Goal: Task Accomplishment & Management: Complete application form

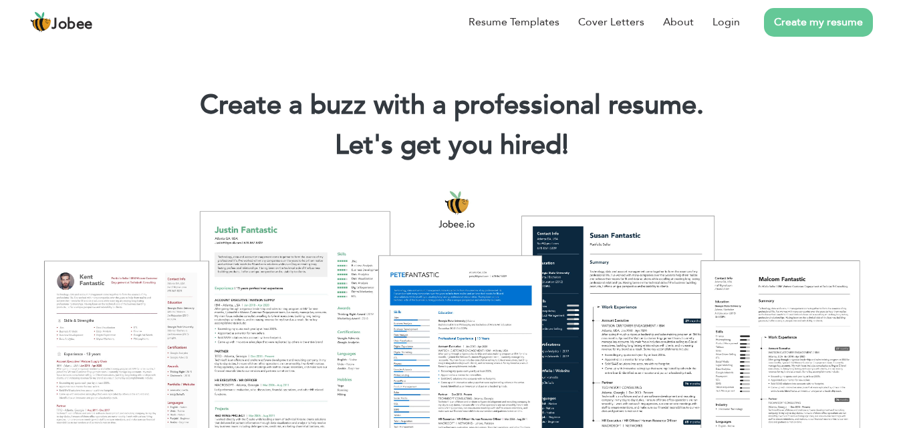
click at [808, 23] on link "Create my resume" at bounding box center [818, 22] width 109 height 29
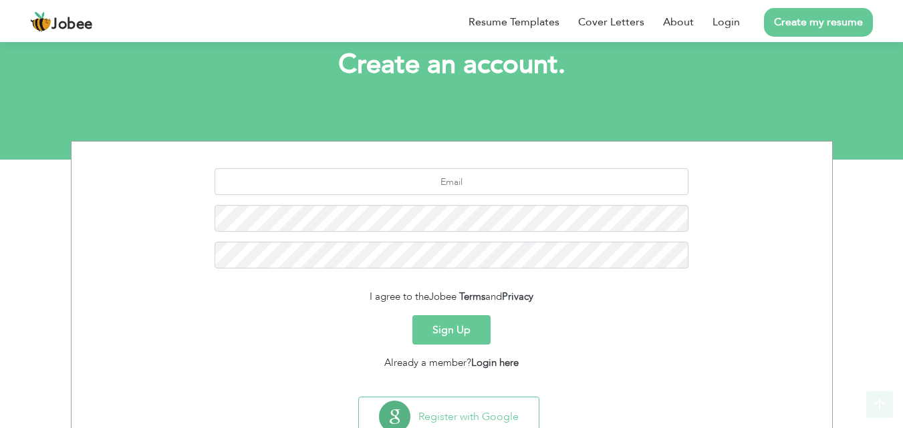
scroll to position [126, 0]
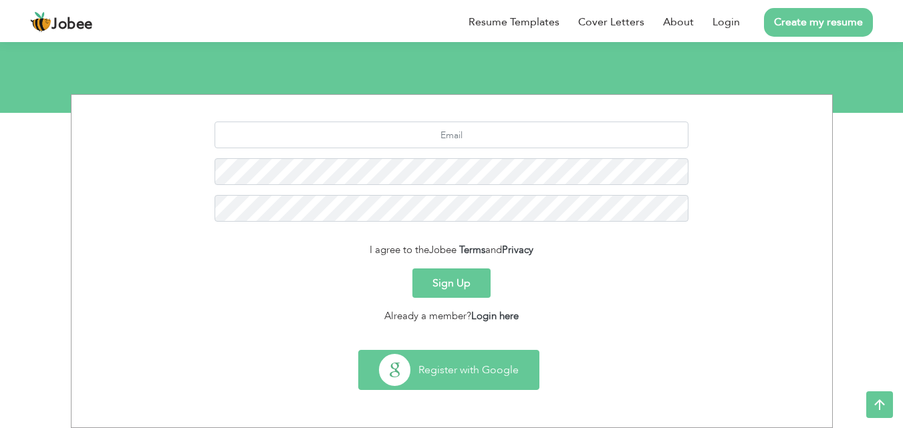
click at [441, 379] on button "Register with Google" at bounding box center [449, 370] width 180 height 39
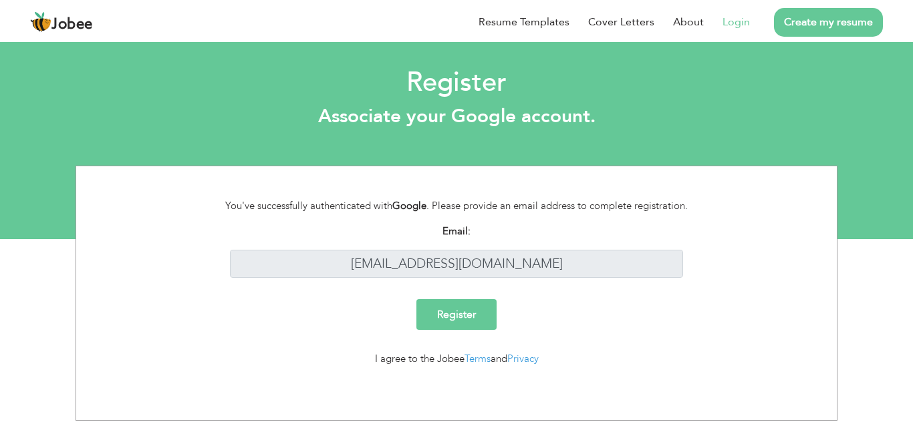
click at [468, 319] on input "Register" at bounding box center [456, 314] width 80 height 31
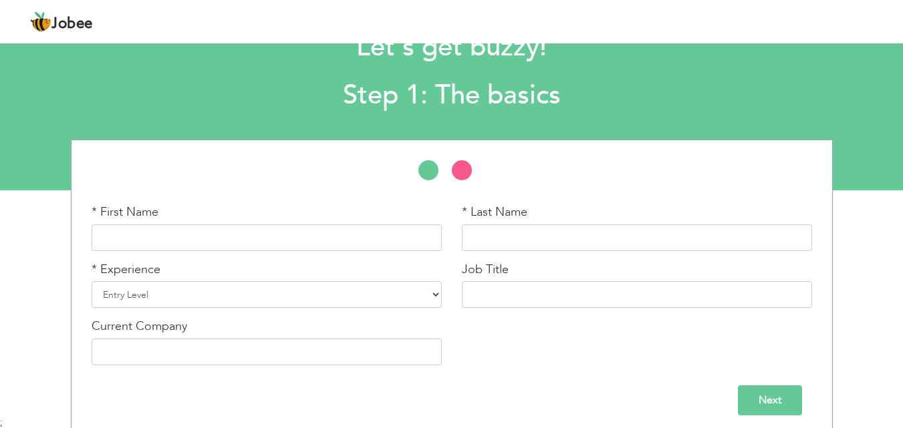
scroll to position [57, 0]
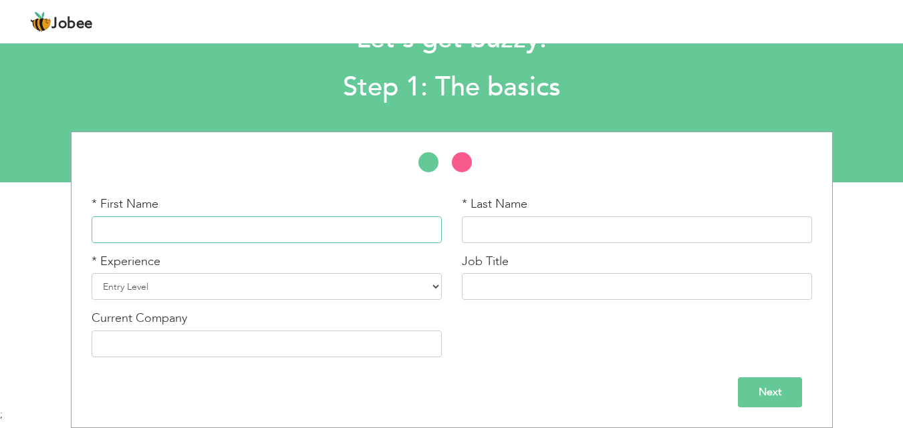
click at [420, 238] on input "text" at bounding box center [267, 229] width 350 height 27
type input "Asma"
type input "Ibrahim"
click at [435, 282] on select "Entry Level Less than 1 Year 1 Year 2 Years 3 Years 4 Years 5 Years 6 Years 7 Y…" at bounding box center [267, 286] width 350 height 27
select select "6"
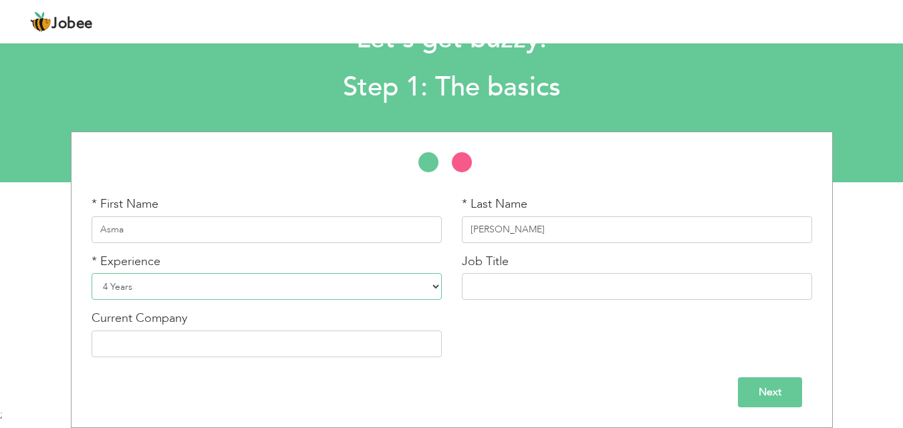
click at [92, 273] on select "Entry Level Less than 1 Year 1 Year 2 Years 3 Years 4 Years 5 Years 6 Years 7 Y…" at bounding box center [267, 286] width 350 height 27
click at [592, 292] on input "text" at bounding box center [637, 286] width 350 height 27
type input "Teacher"
click at [753, 397] on input "Next" at bounding box center [770, 392] width 64 height 30
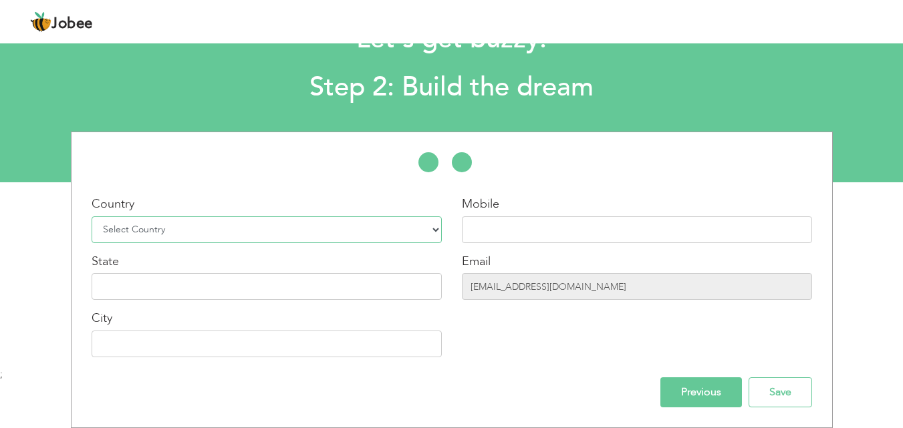
click at [422, 228] on select "Select Country Afghanistan Albania Algeria American Samoa Andorra Angola Anguil…" at bounding box center [267, 229] width 350 height 27
select select "166"
click at [92, 216] on select "Select Country Afghanistan Albania Algeria American Samoa Andorra Angola Anguil…" at bounding box center [267, 229] width 350 height 27
click at [520, 231] on input "text" at bounding box center [637, 229] width 350 height 27
click at [534, 231] on input "text" at bounding box center [637, 229] width 350 height 27
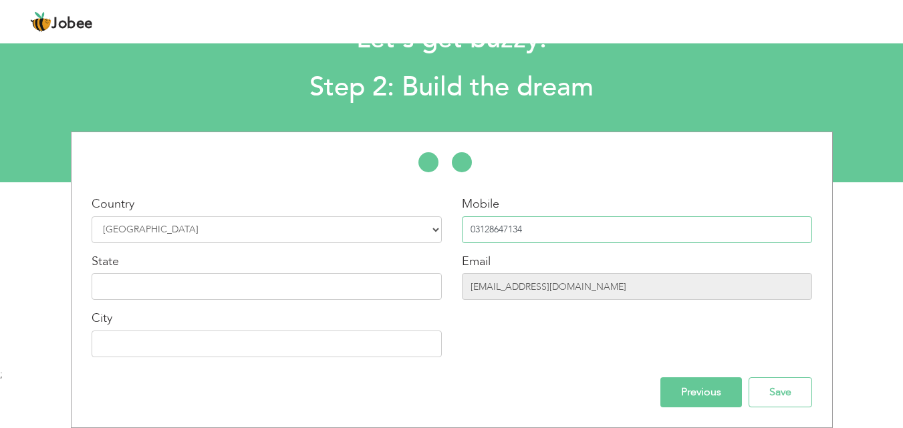
type input "03128647134"
click at [394, 293] on input "text" at bounding box center [267, 286] width 350 height 27
type input "Punjab"
click at [405, 347] on input "text" at bounding box center [267, 344] width 350 height 27
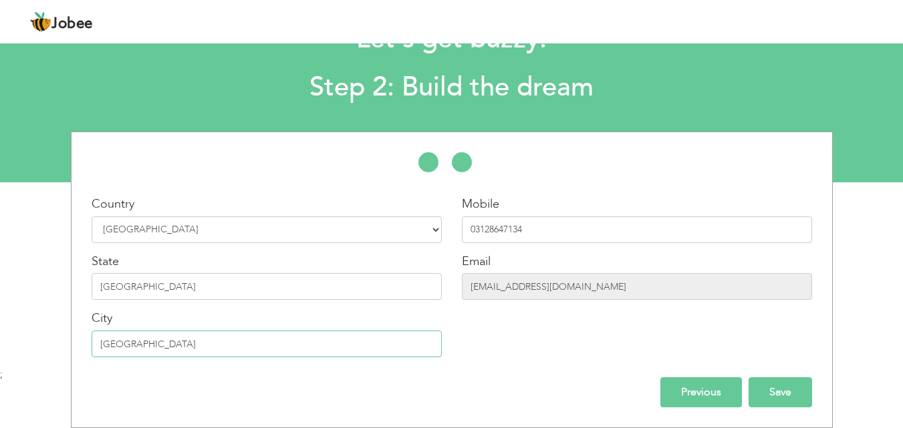
type input "Khangarh"
click at [782, 387] on input "Save" at bounding box center [779, 392] width 63 height 30
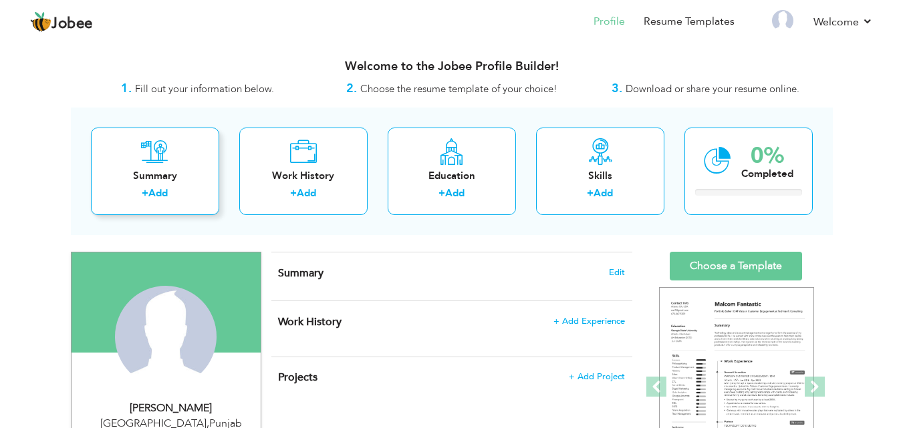
click at [158, 188] on link "Add" at bounding box center [157, 192] width 19 height 13
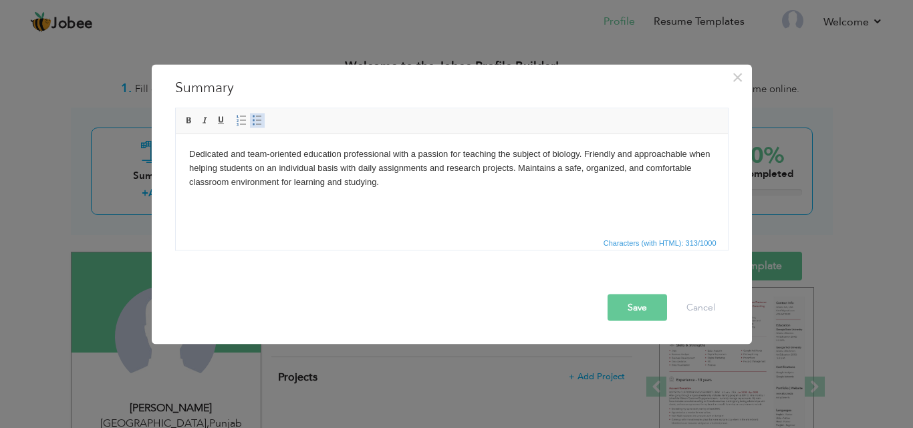
click at [259, 124] on span at bounding box center [257, 120] width 11 height 11
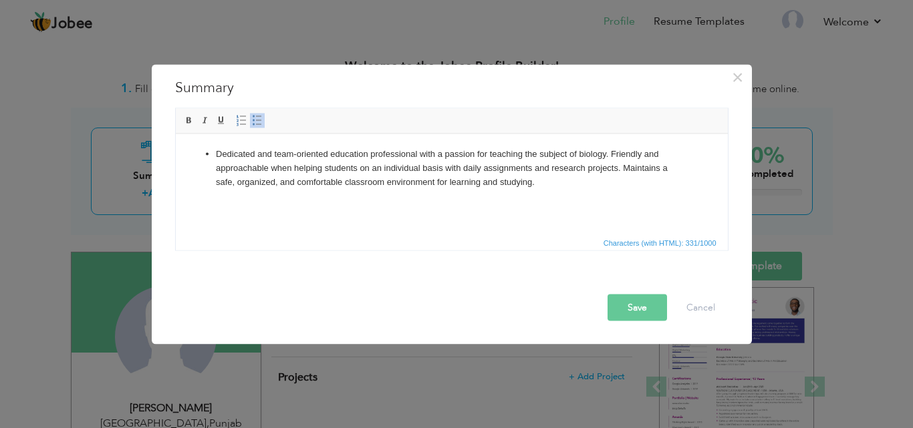
click at [259, 124] on span at bounding box center [257, 120] width 11 height 11
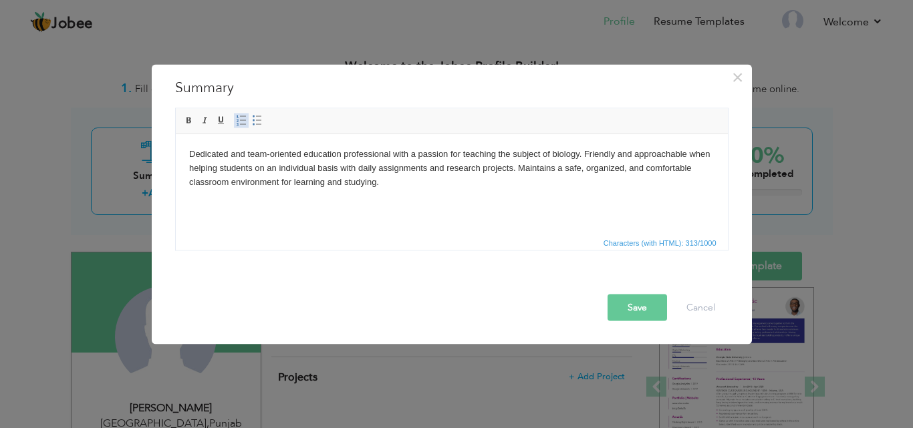
click at [240, 120] on span at bounding box center [241, 120] width 11 height 11
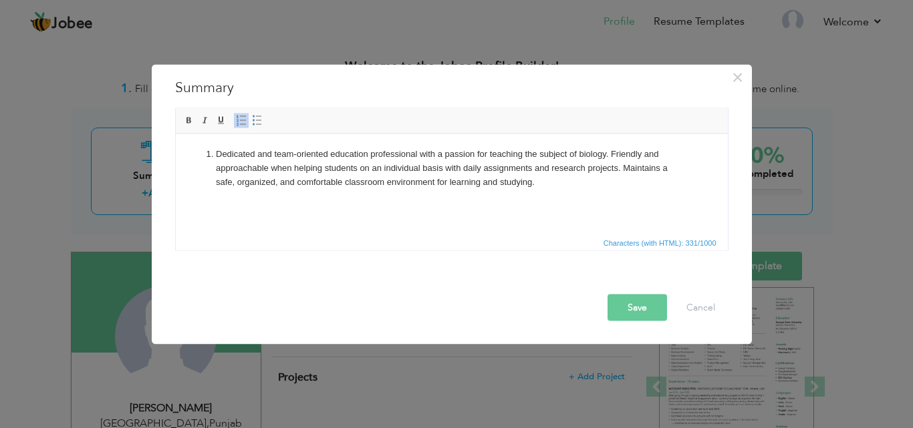
click at [240, 120] on span at bounding box center [241, 120] width 11 height 11
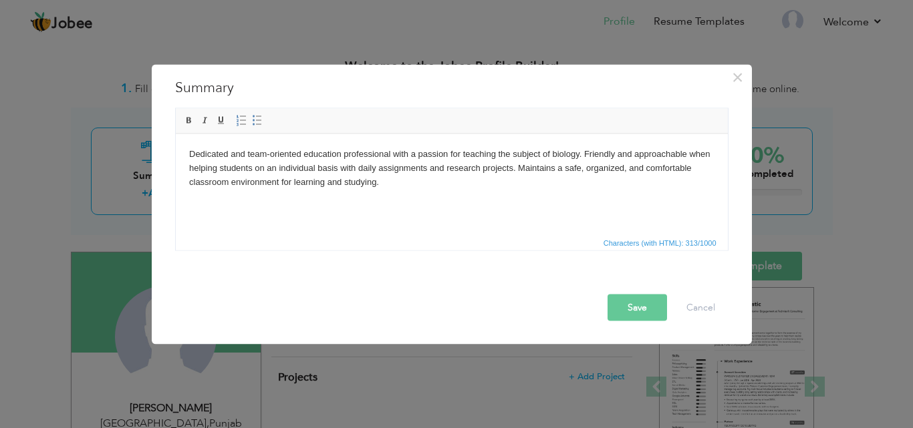
click at [644, 303] on button "Save" at bounding box center [636, 307] width 59 height 27
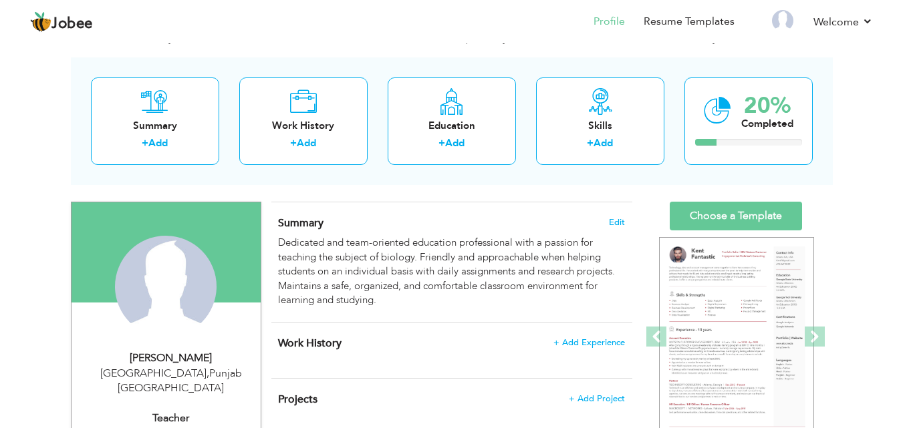
scroll to position [53, 0]
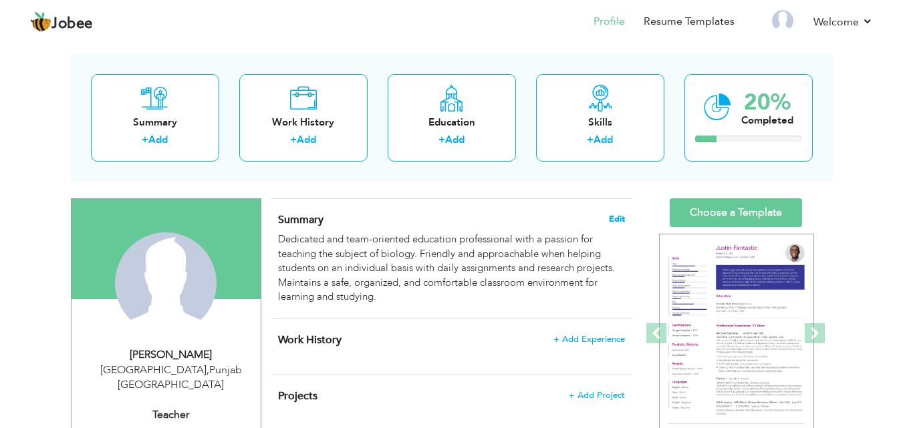
click at [617, 220] on span "Edit" at bounding box center [617, 218] width 16 height 9
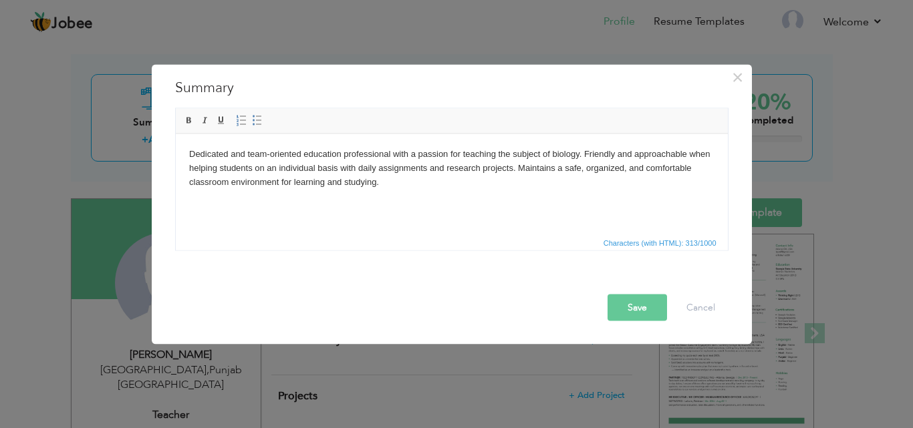
click at [576, 156] on body "Dedicated and team-oriented education professional with a passion for teaching …" at bounding box center [450, 167] width 525 height 41
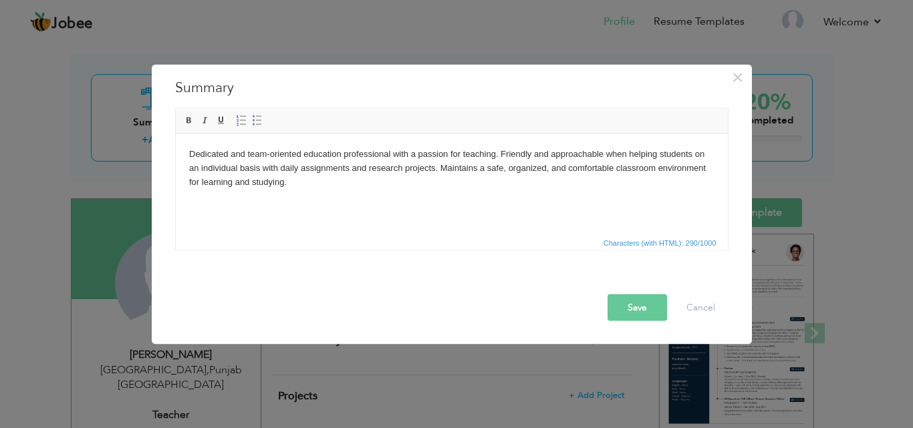
click at [639, 303] on button "Save" at bounding box center [636, 307] width 59 height 27
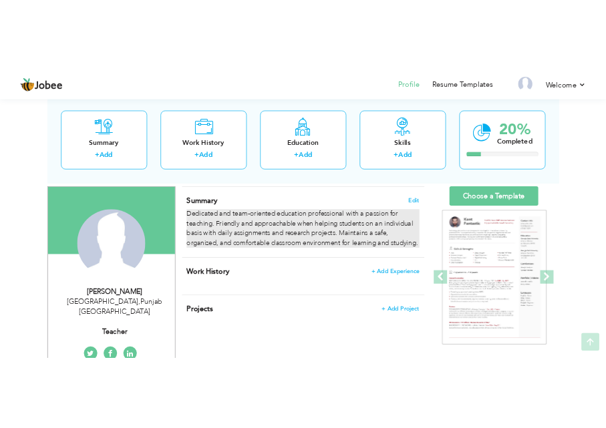
scroll to position [80, 0]
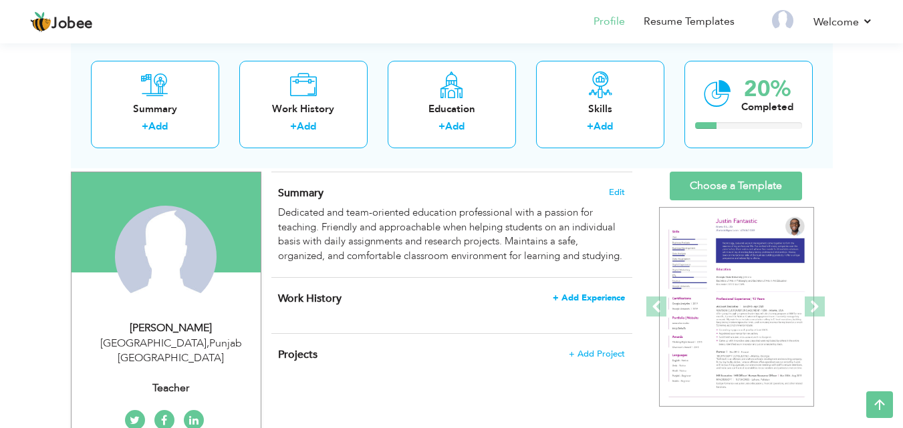
click at [595, 299] on span "+ Add Experience" at bounding box center [588, 297] width 72 height 9
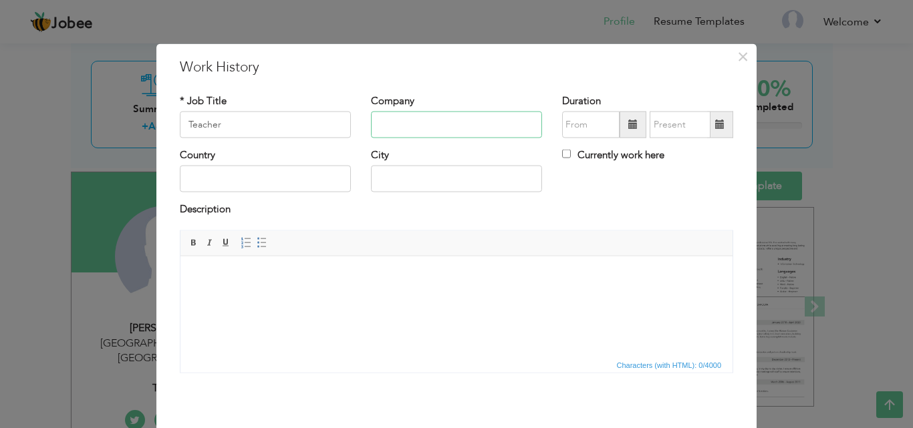
click at [492, 132] on input "text" at bounding box center [456, 125] width 171 height 27
drag, startPoint x: 331, startPoint y: 122, endPoint x: 173, endPoint y: 118, distance: 157.7
click at [173, 118] on div "* Job Title Teacher" at bounding box center [265, 121] width 191 height 54
type input "Accountant"
click at [396, 126] on input "Colodoplar c" at bounding box center [456, 125] width 171 height 27
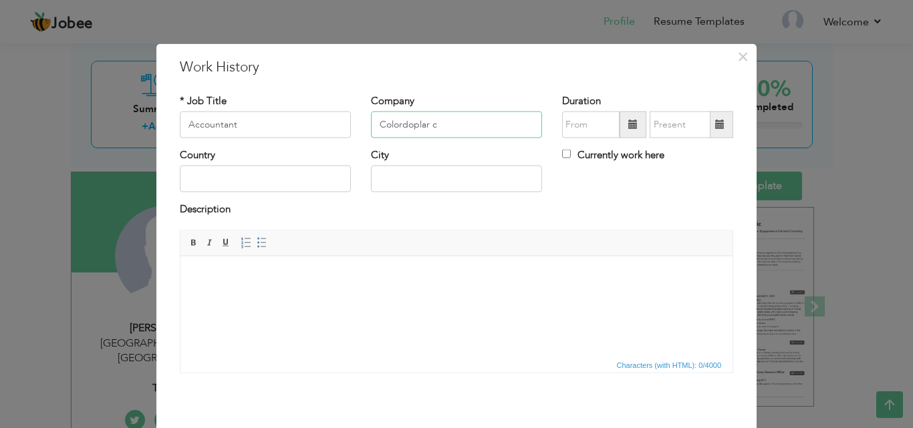
click at [466, 124] on input "Colordoplar c" at bounding box center [456, 125] width 171 height 27
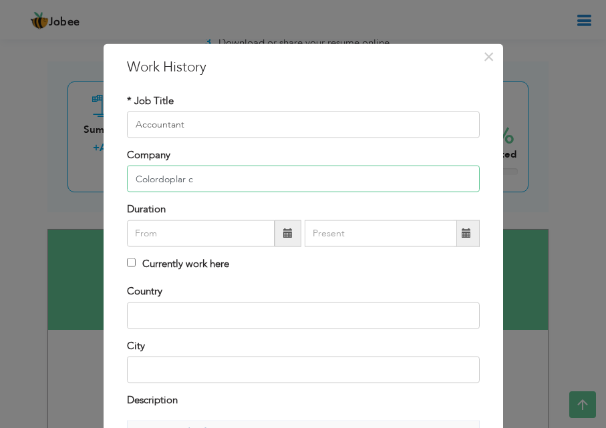
click at [341, 178] on input "Colordoplar c" at bounding box center [303, 179] width 353 height 27
type input "Color Doppler Clinic"
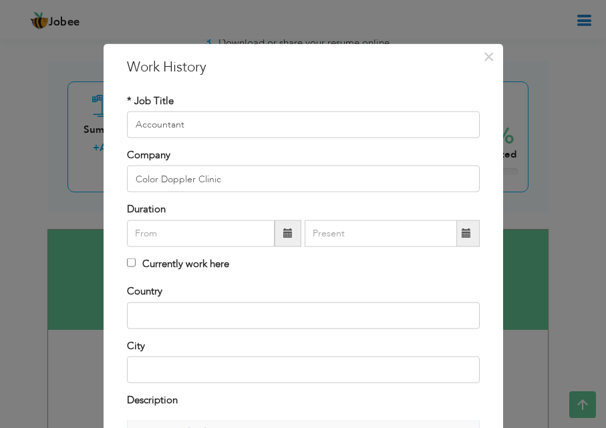
click at [285, 235] on span at bounding box center [287, 232] width 9 height 9
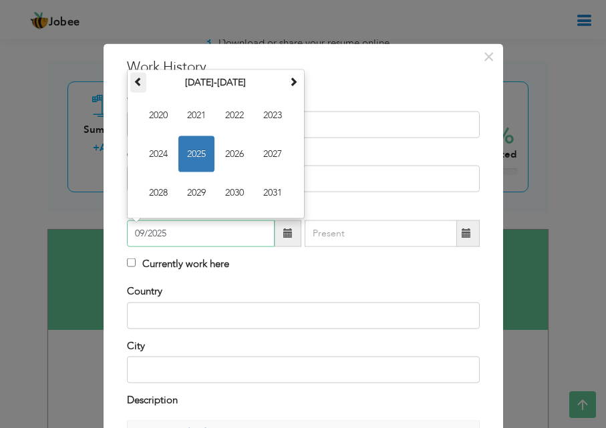
click at [140, 82] on th at bounding box center [138, 82] width 16 height 20
click at [199, 194] on span "2019" at bounding box center [196, 192] width 36 height 36
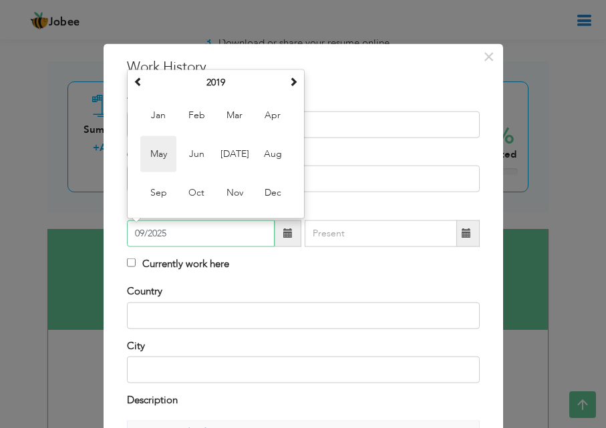
click at [152, 153] on span "May" at bounding box center [158, 154] width 36 height 36
type input "05/2019"
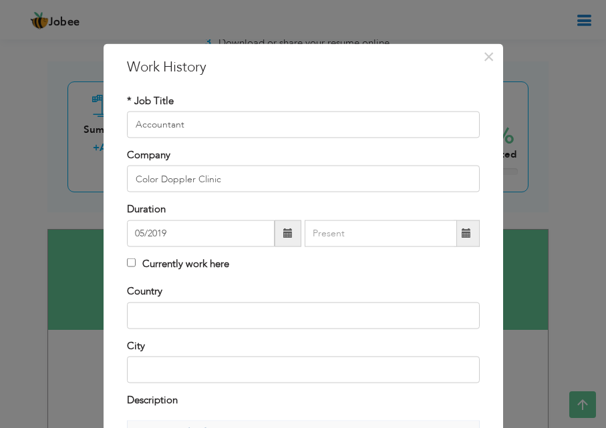
click at [454, 236] on span at bounding box center [467, 233] width 26 height 27
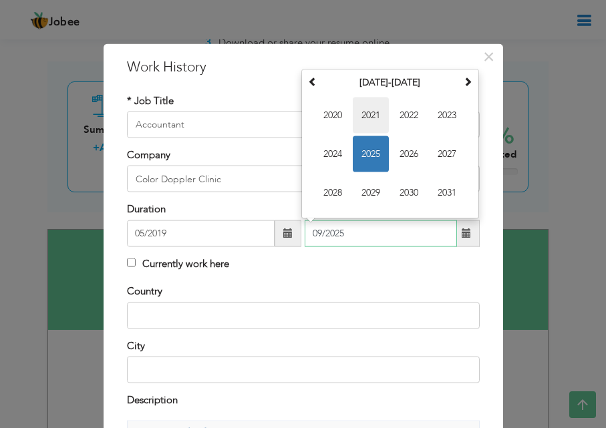
click at [367, 121] on span "2021" at bounding box center [371, 115] width 36 height 36
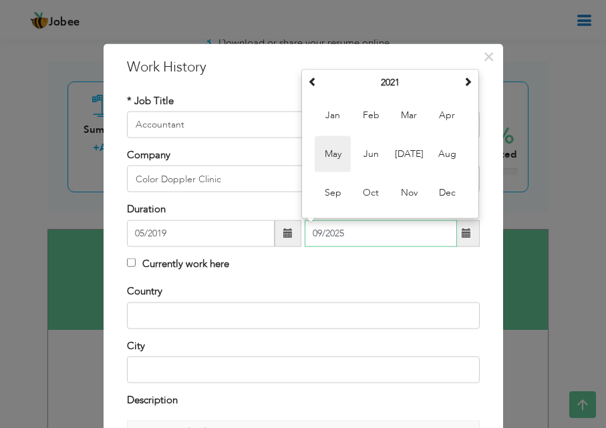
click at [343, 152] on span "May" at bounding box center [333, 154] width 36 height 36
type input "05/2021"
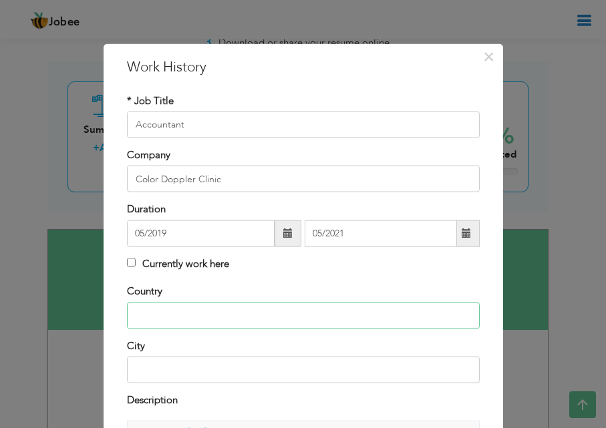
click at [319, 319] on input "text" at bounding box center [303, 315] width 353 height 27
type input "Pakistan"
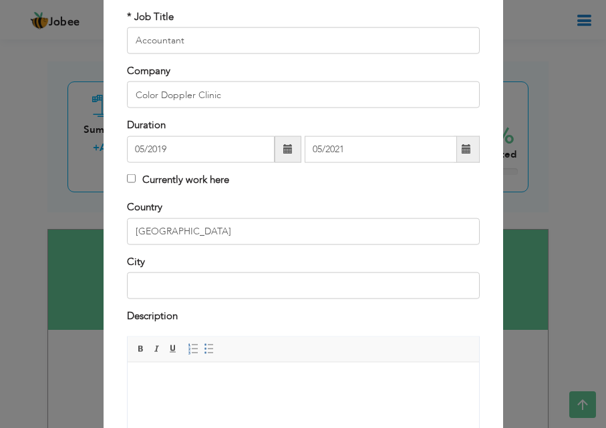
scroll to position [90, 0]
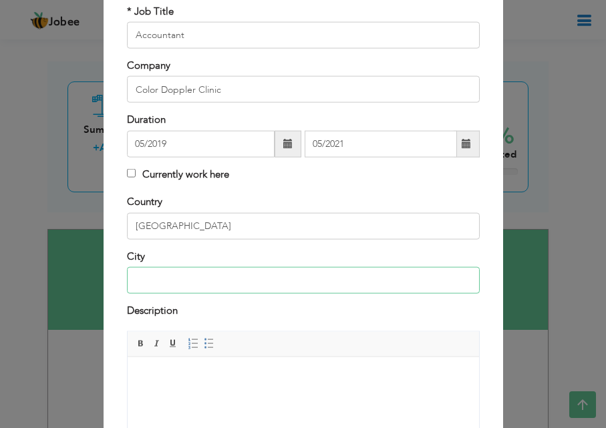
click at [437, 291] on input "text" at bounding box center [303, 280] width 353 height 27
type input "Khangarh"
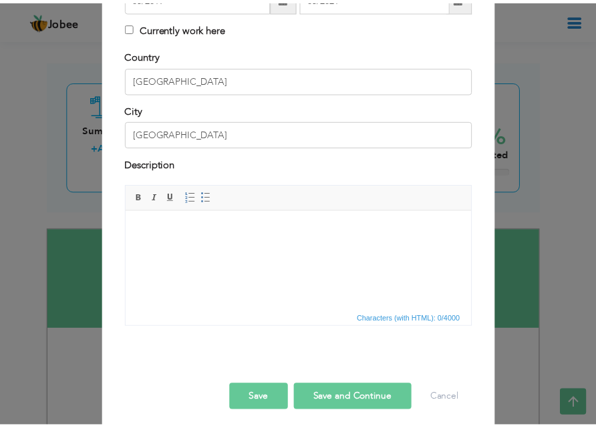
scroll to position [244, 0]
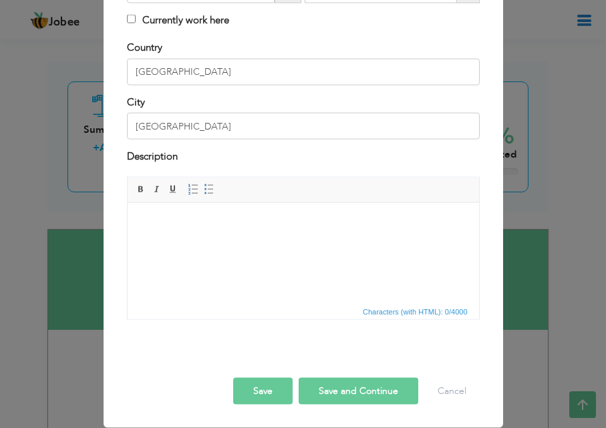
click at [265, 395] on button "Save" at bounding box center [262, 391] width 59 height 27
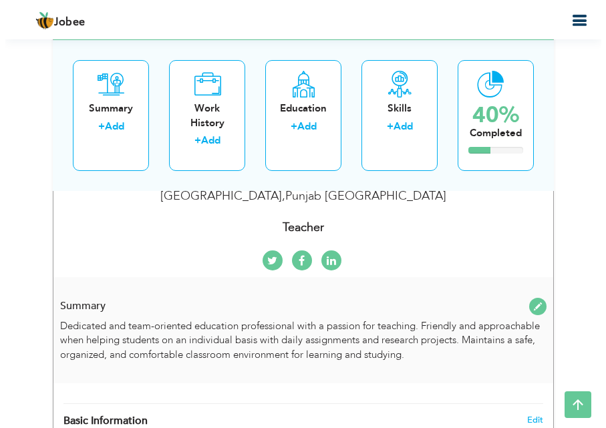
scroll to position [347, 0]
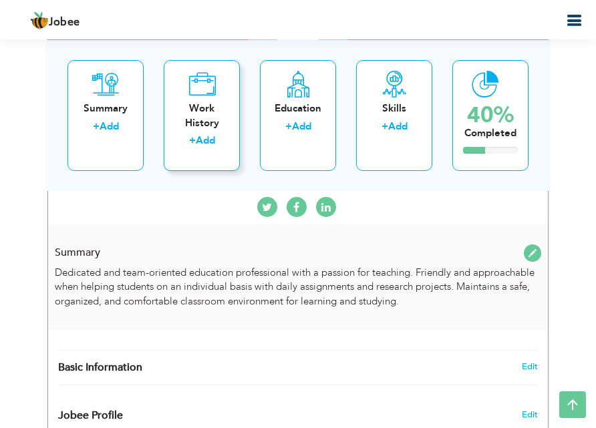
click at [205, 143] on link "Add" at bounding box center [205, 140] width 19 height 13
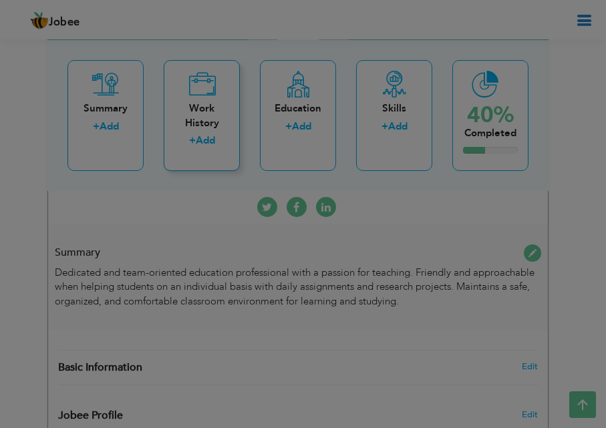
scroll to position [0, 0]
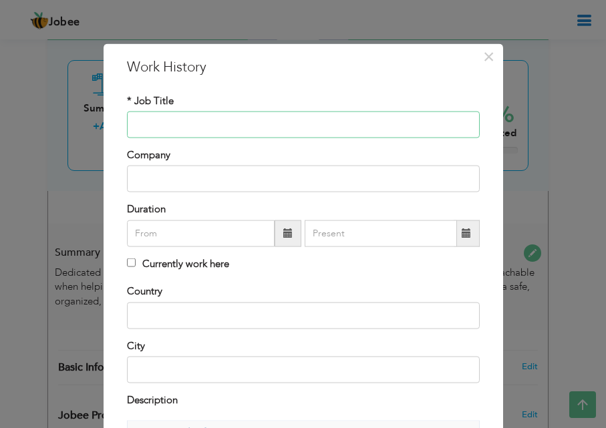
click at [208, 133] on input "text" at bounding box center [303, 125] width 353 height 27
type input "Teacher"
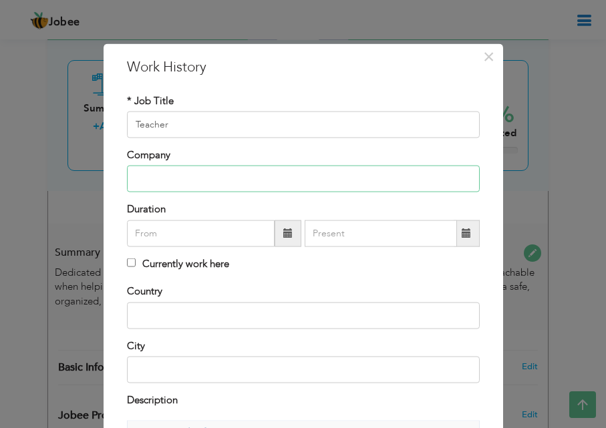
click at [197, 190] on input "text" at bounding box center [303, 179] width 353 height 27
type input "Higher Secondary School"
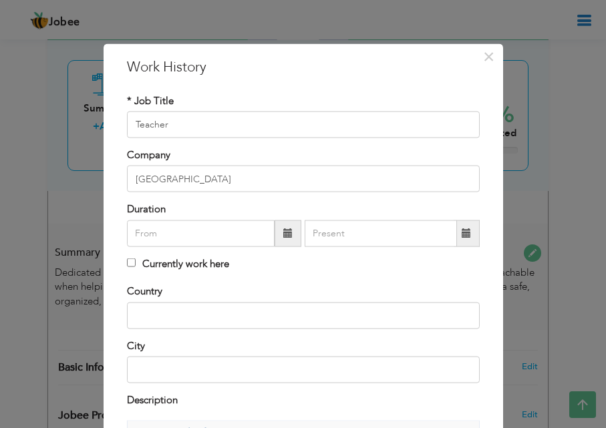
click at [283, 236] on span at bounding box center [287, 232] width 9 height 9
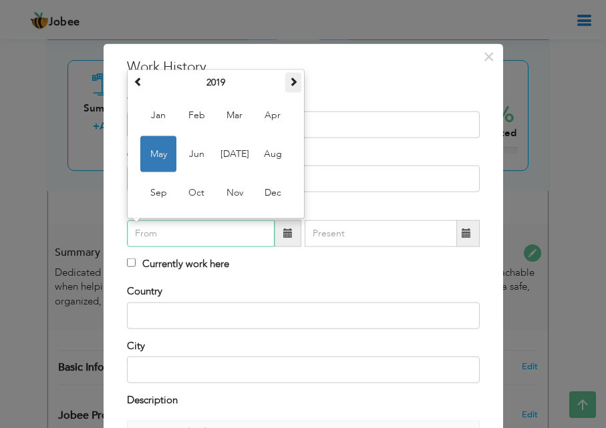
click at [291, 79] on span at bounding box center [293, 80] width 9 height 9
click at [193, 150] on span "Jun" at bounding box center [196, 154] width 36 height 36
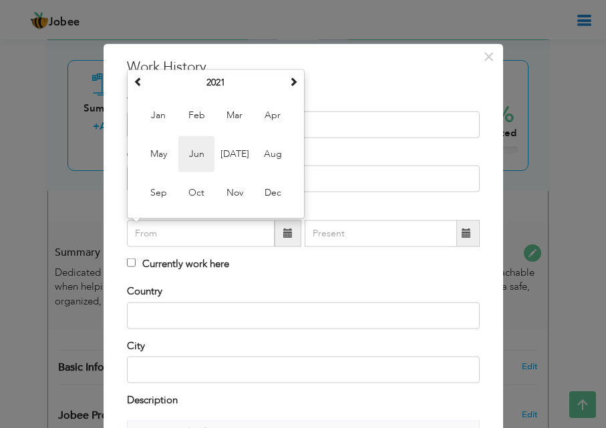
type input "06/2021"
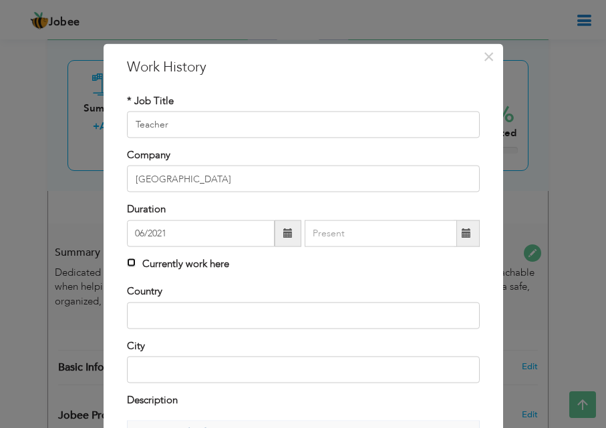
click at [127, 261] on input "Currently work here" at bounding box center [131, 262] width 9 height 9
checkbox input "true"
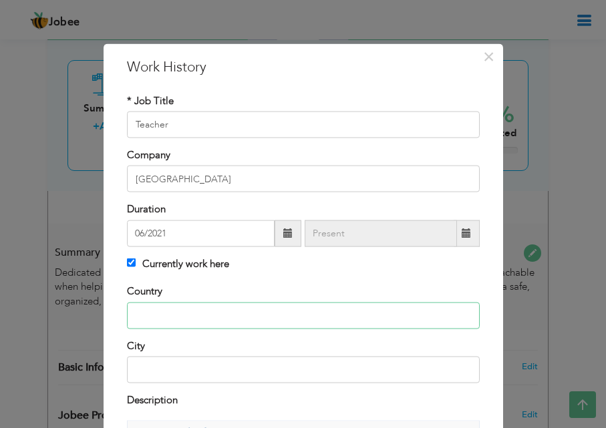
click at [165, 317] on input "text" at bounding box center [303, 315] width 353 height 27
type input "Pakistan"
click at [164, 367] on input "text" at bounding box center [303, 370] width 353 height 27
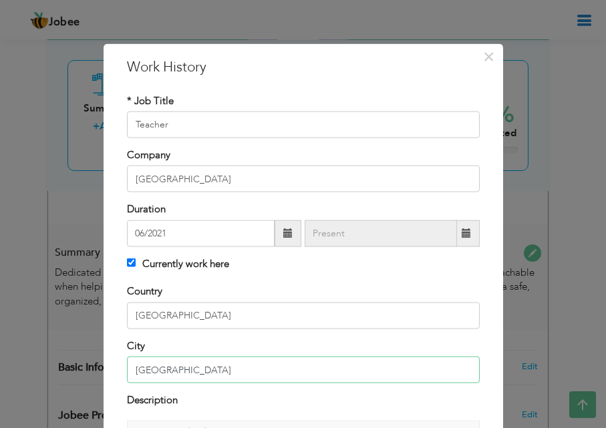
type input "Khangarh"
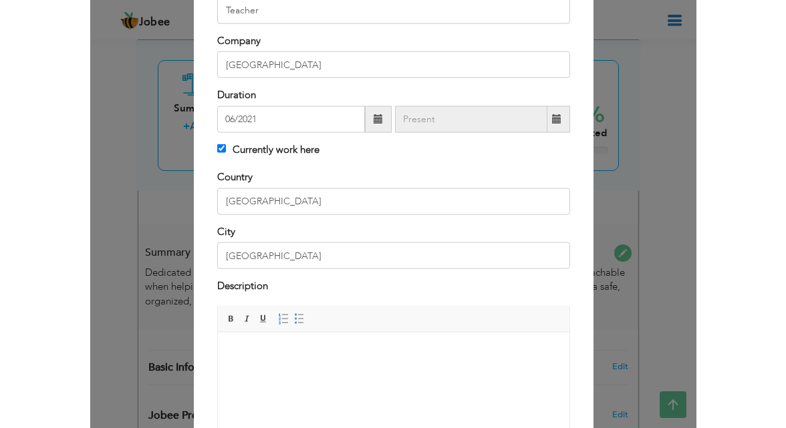
scroll to position [244, 0]
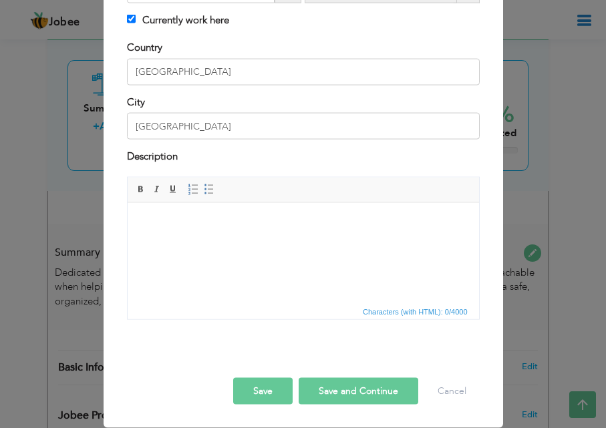
click at [320, 401] on button "Save and Continue" at bounding box center [359, 391] width 120 height 27
checkbox input "false"
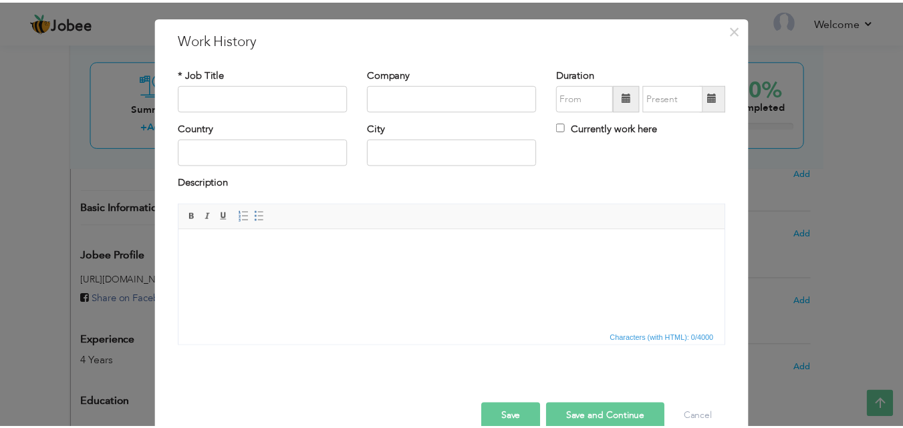
scroll to position [53, 0]
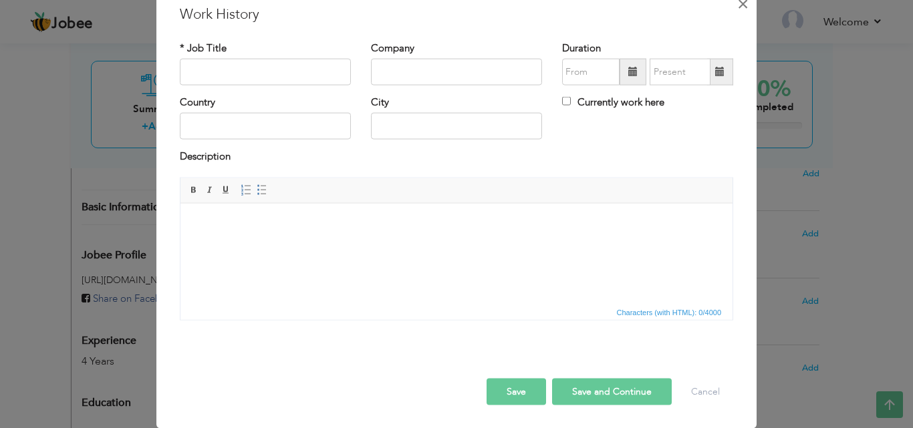
click at [742, 9] on span "×" at bounding box center [742, 3] width 11 height 24
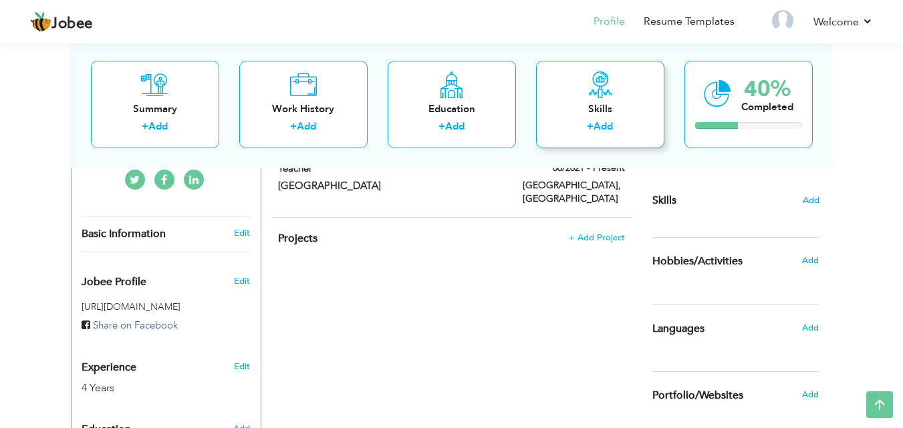
scroll to position [347, 0]
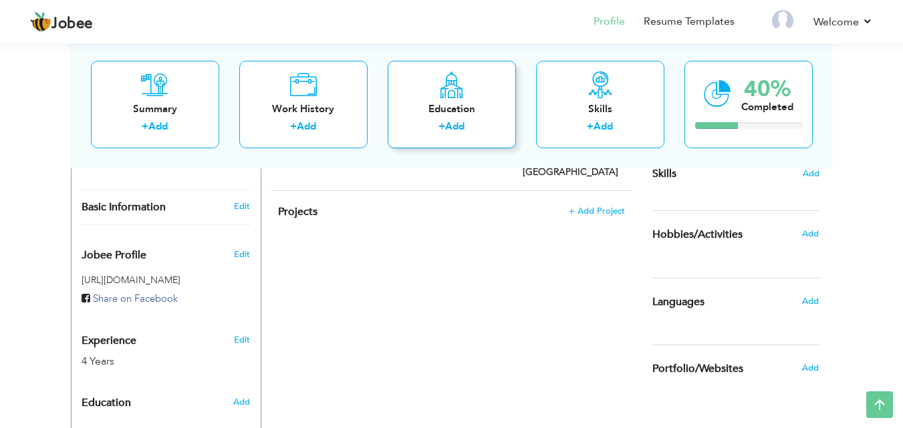
click at [466, 115] on div "Education" at bounding box center [451, 109] width 107 height 14
radio input "true"
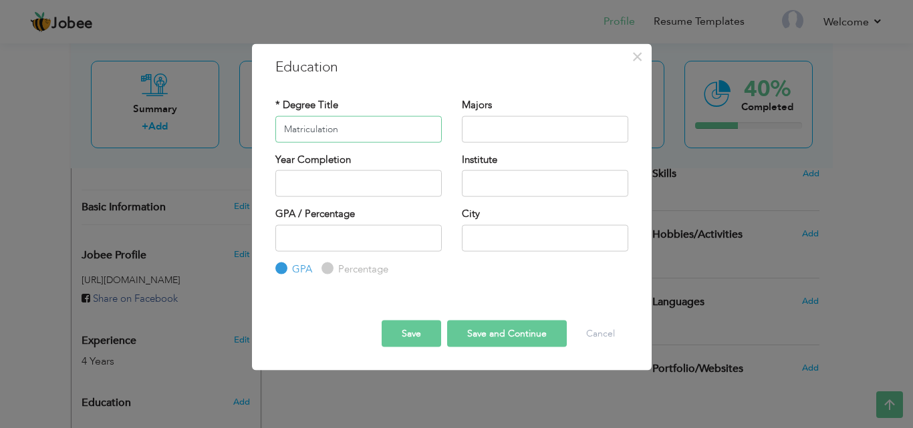
type input "Matriculation"
type input "Science"
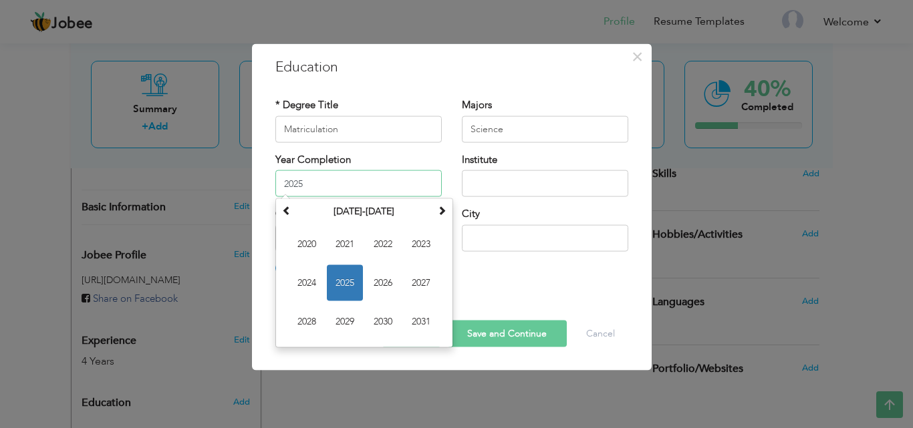
click at [398, 178] on input "2025" at bounding box center [358, 183] width 166 height 27
click at [296, 212] on th "2020-2031" at bounding box center [364, 212] width 139 height 20
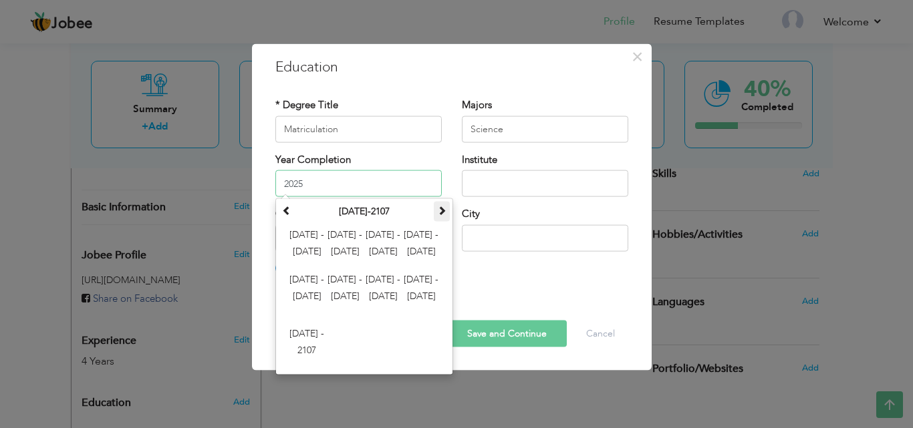
click at [443, 206] on span at bounding box center [441, 210] width 9 height 9
type input "2013"
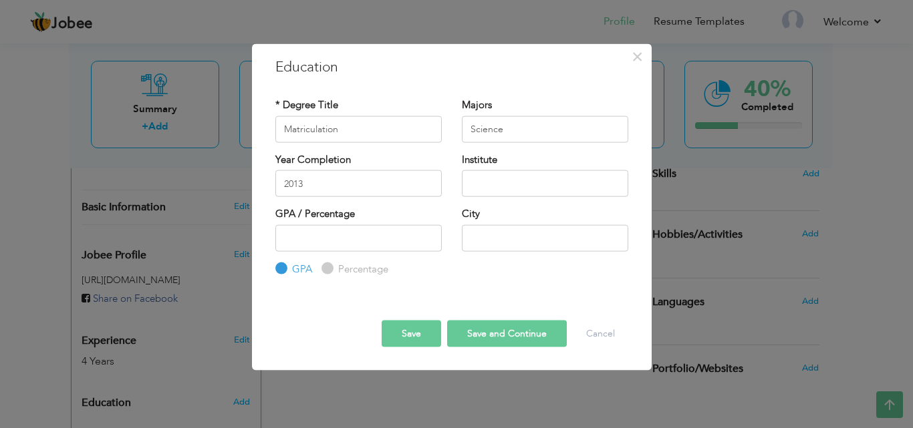
click at [495, 216] on div "City" at bounding box center [545, 229] width 166 height 44
click at [501, 191] on input "text" at bounding box center [545, 183] width 166 height 27
type input "BISE Dera Ghazi Khan"
click at [417, 242] on input "number" at bounding box center [358, 237] width 166 height 27
click at [397, 243] on input "number" at bounding box center [358, 237] width 166 height 27
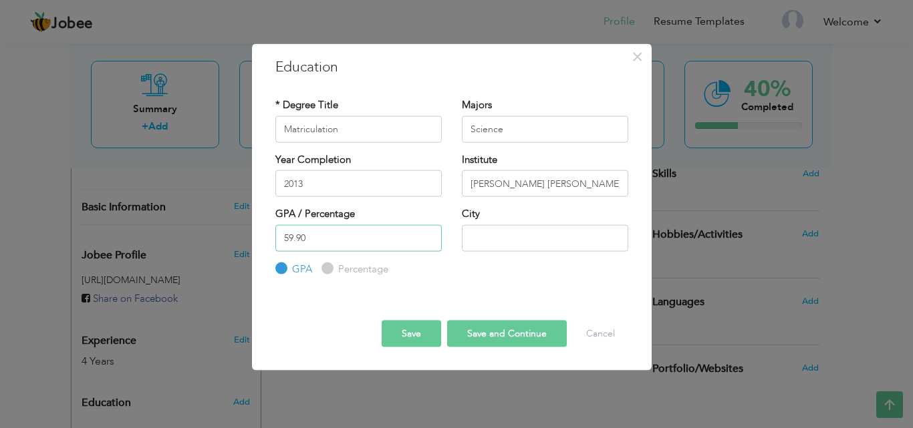
type input "59.90"
click at [493, 237] on input "text" at bounding box center [545, 237] width 166 height 27
type input "Khangarh"
click at [328, 270] on input "Percentage" at bounding box center [325, 269] width 9 height 9
radio input "true"
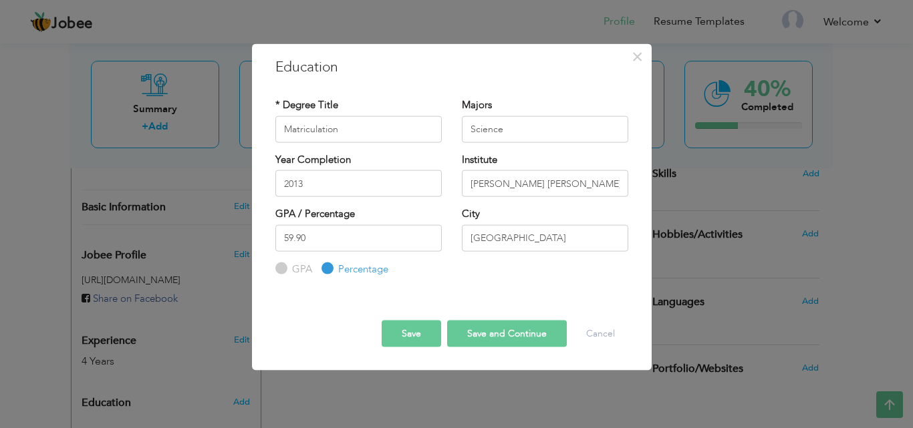
click at [488, 333] on button "Save and Continue" at bounding box center [507, 334] width 120 height 27
radio input "true"
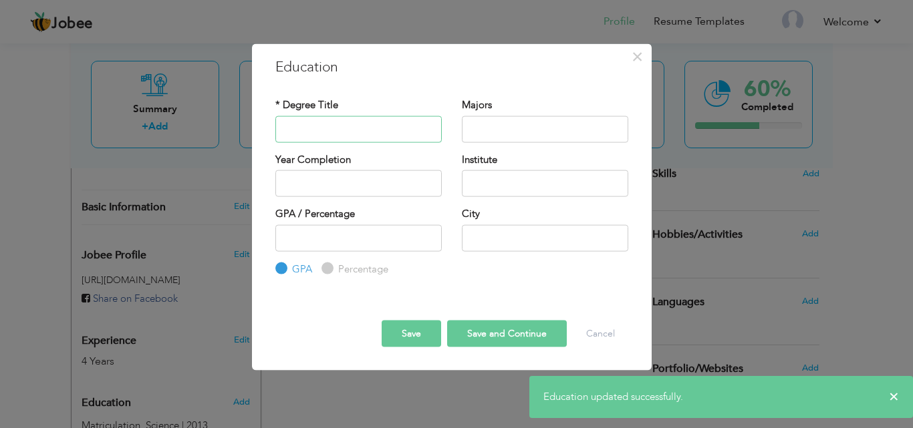
click at [374, 128] on input "text" at bounding box center [358, 129] width 166 height 27
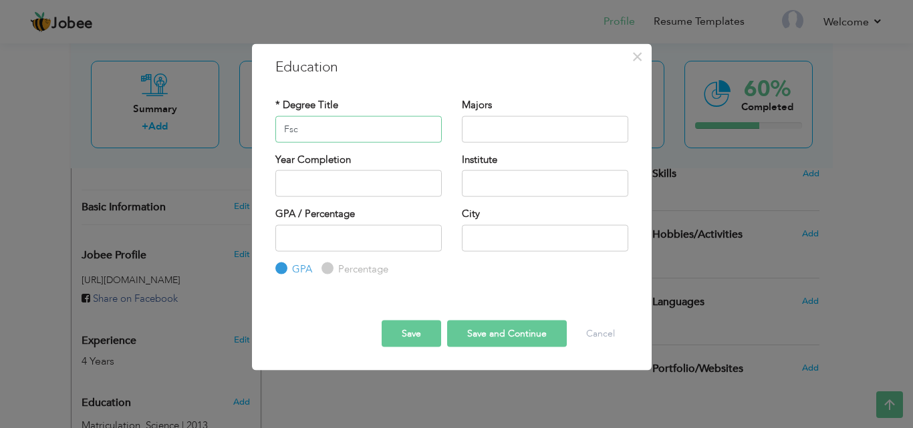
type input "Fsc"
type input "Science"
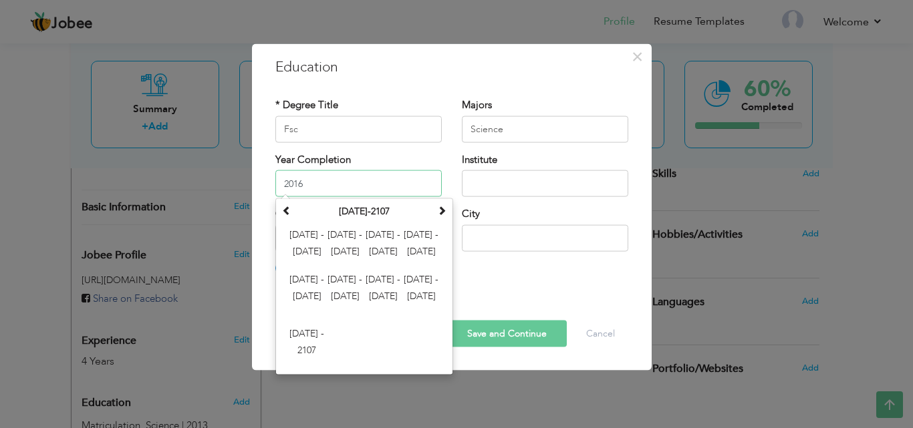
type input "2016"
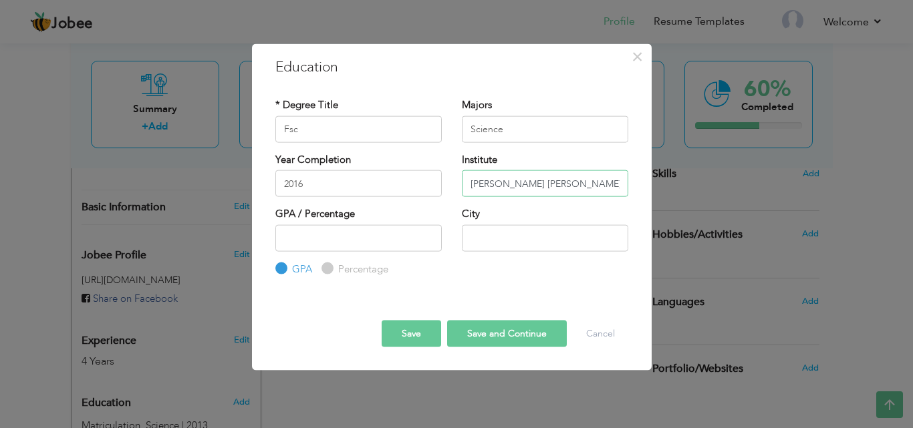
type input "BISE Dera Ghazi Khan"
click at [327, 269] on input "Percentage" at bounding box center [325, 269] width 9 height 9
radio input "true"
click at [373, 229] on input "number" at bounding box center [358, 237] width 166 height 27
type input "47"
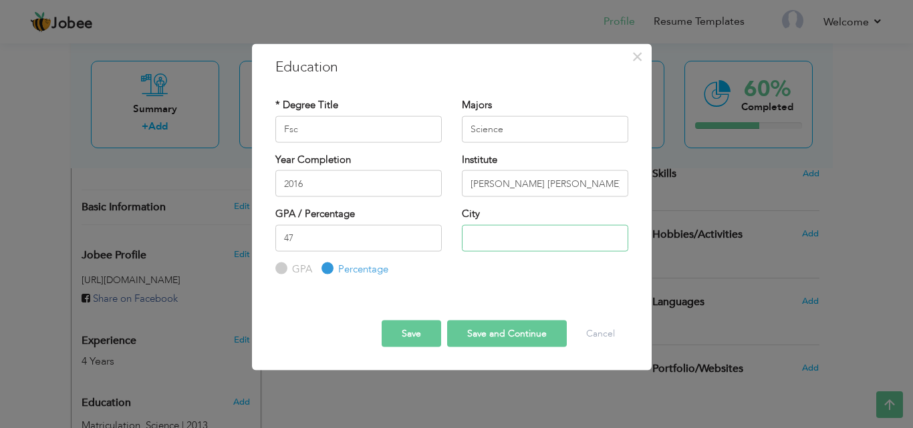
click at [477, 231] on input "text" at bounding box center [545, 237] width 166 height 27
type input "Khnagarh"
click at [489, 263] on div "GPA / Percentage 47 GPA Percentage City" at bounding box center [451, 241] width 373 height 69
click at [463, 321] on button "Save and Continue" at bounding box center [507, 334] width 120 height 27
radio input "true"
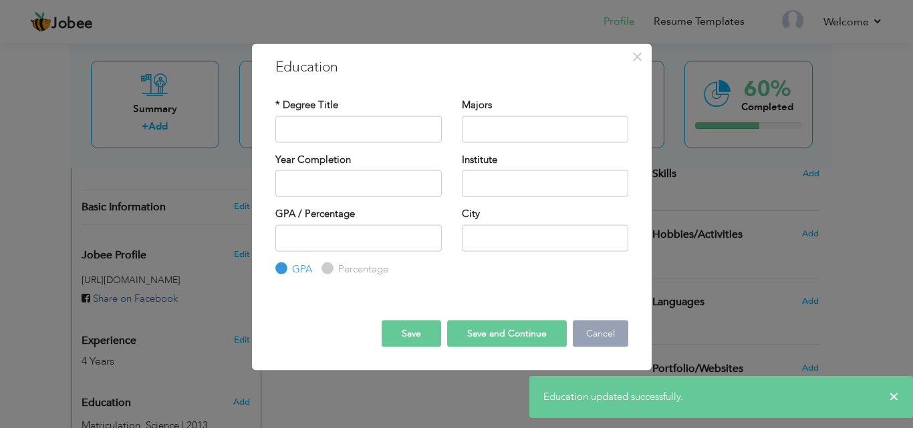
click at [591, 329] on button "Cancel" at bounding box center [599, 334] width 55 height 27
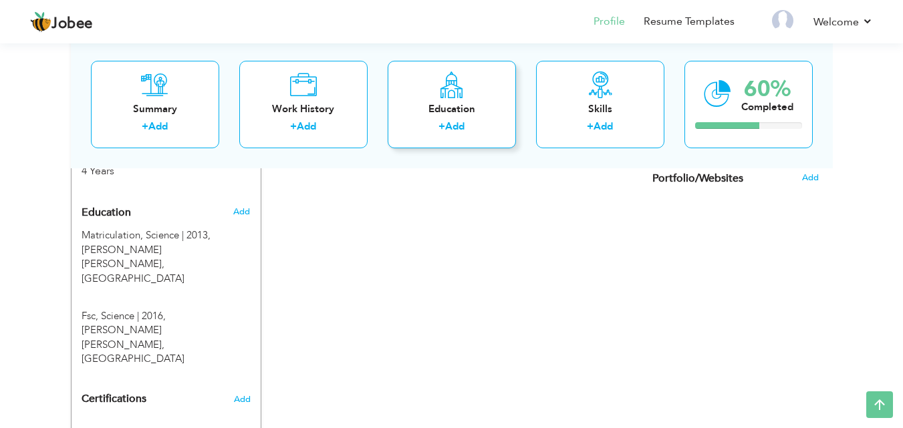
scroll to position [534, 0]
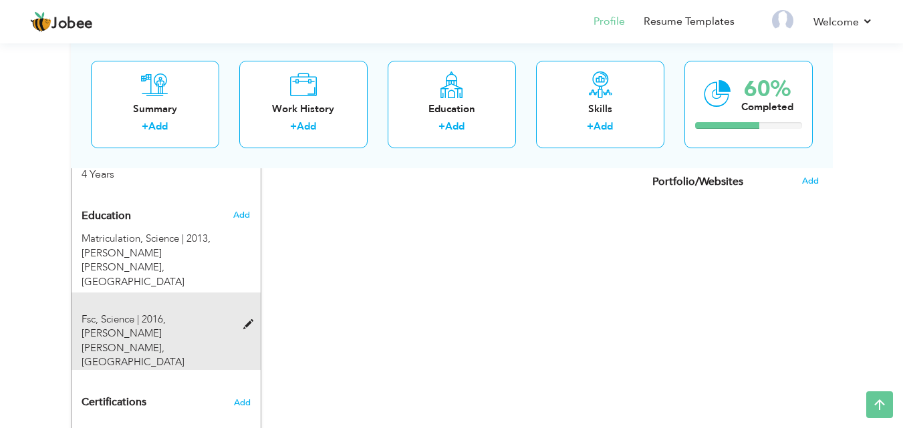
click at [249, 320] on span at bounding box center [251, 325] width 17 height 10
type input "Fsc"
type input "Science"
type input "2016"
type input "BISE Dera Ghazi Khan"
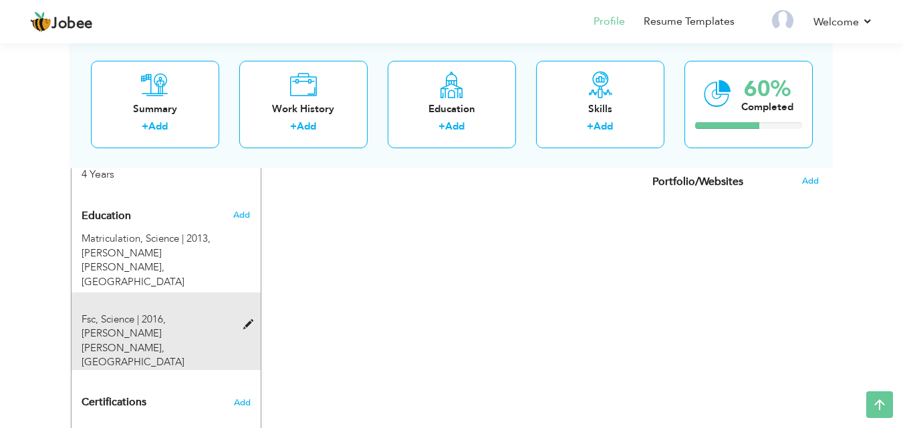
type input "47"
radio input "false"
radio input "true"
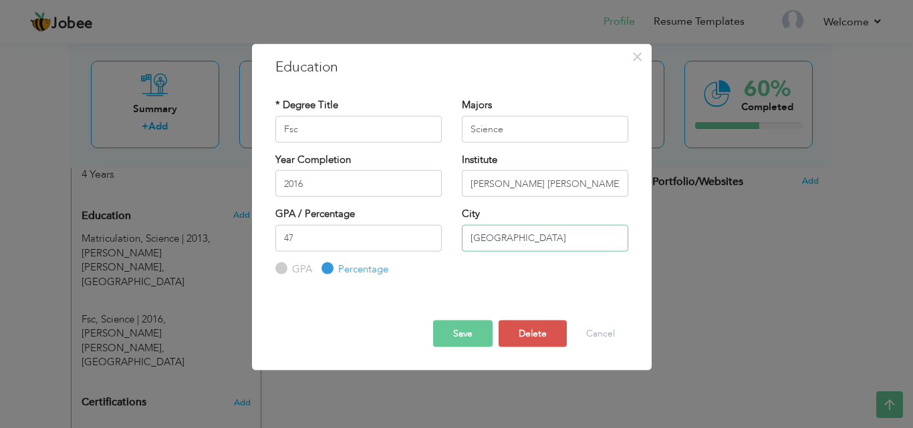
click at [528, 236] on input "Khnagarh" at bounding box center [545, 237] width 166 height 27
type input "Khangarh"
click at [472, 335] on button "Save" at bounding box center [462, 334] width 59 height 27
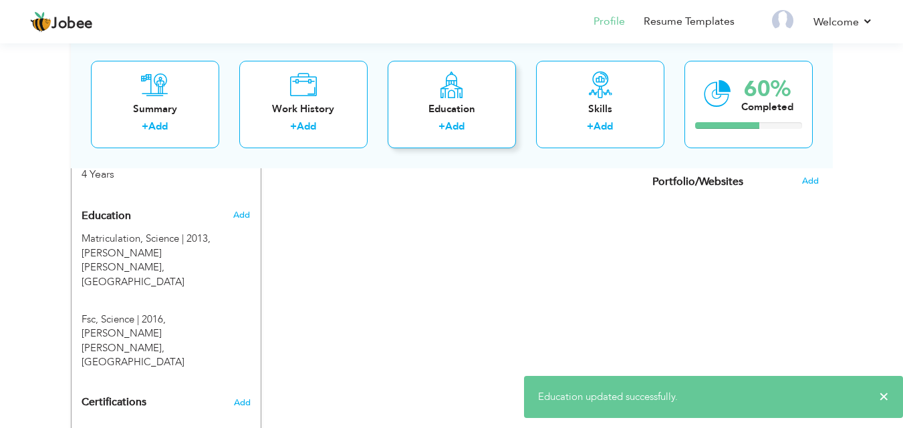
click at [456, 123] on link "Add" at bounding box center [454, 126] width 19 height 13
radio input "true"
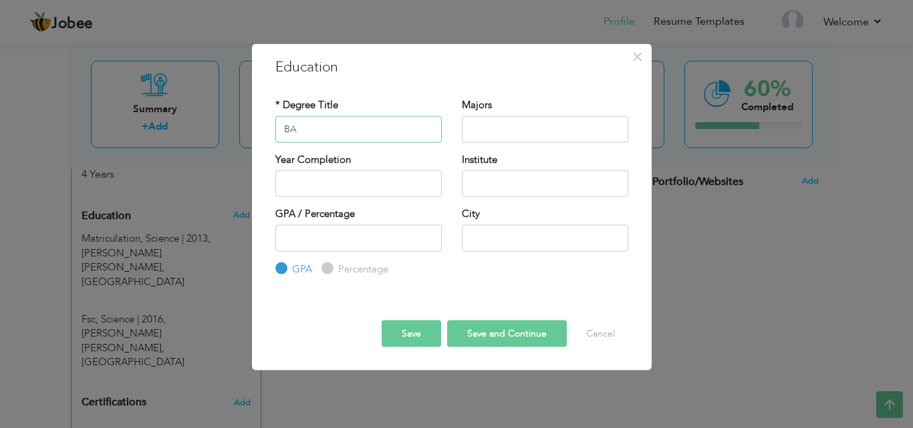
type input "BA"
type input "Arts"
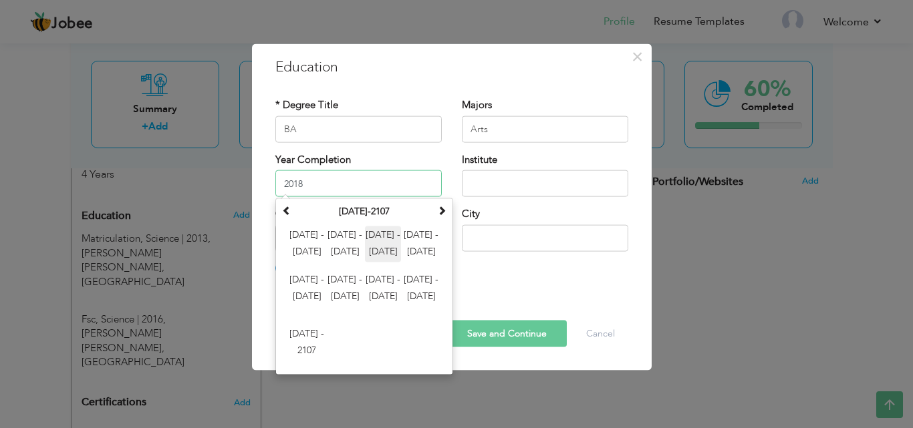
type input "2018"
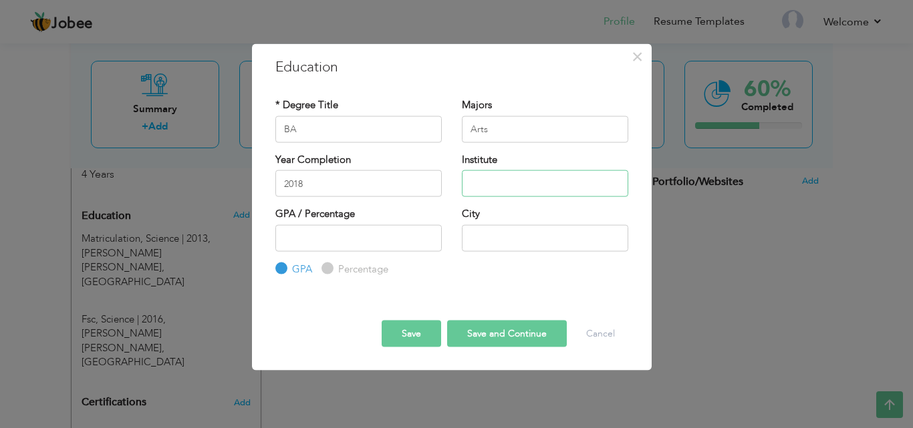
click at [510, 190] on input "text" at bounding box center [545, 183] width 166 height 27
type input "BZU Multan"
click at [353, 273] on label "Percentage" at bounding box center [361, 269] width 53 height 14
click at [330, 273] on input "Percentage" at bounding box center [325, 269] width 9 height 9
radio input "true"
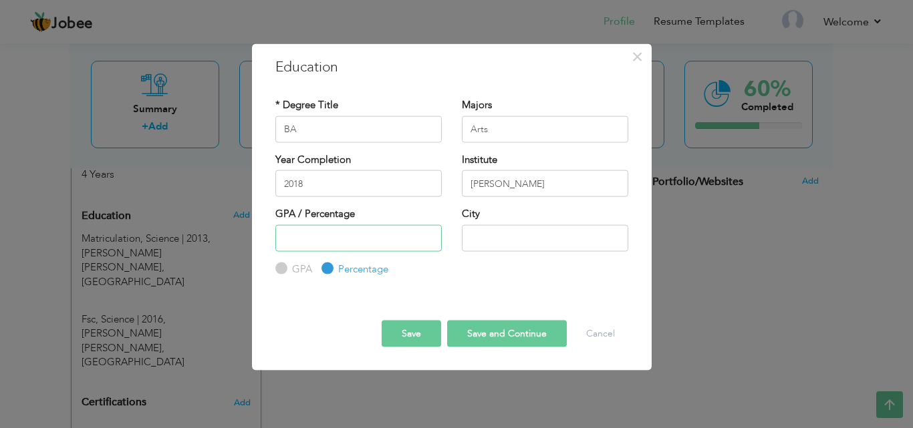
click at [394, 249] on input "number" at bounding box center [358, 237] width 166 height 27
type input "63"
click at [480, 234] on input "text" at bounding box center [545, 237] width 166 height 27
type input "Multan"
click at [468, 328] on button "Save and Continue" at bounding box center [507, 334] width 120 height 27
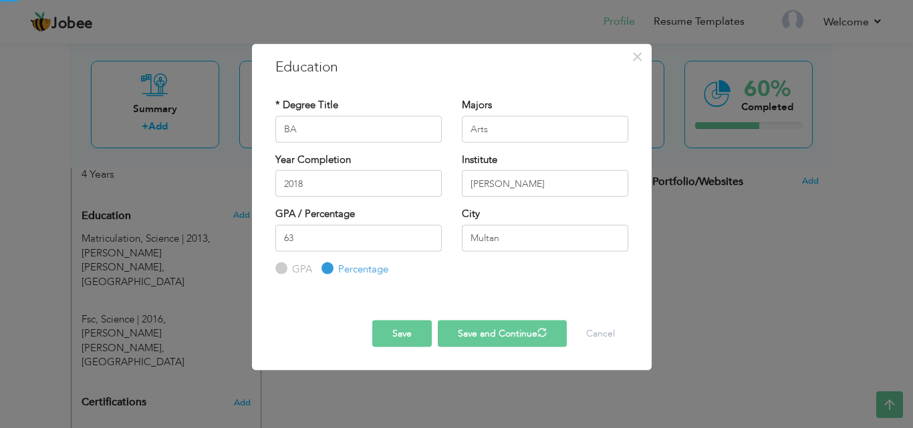
radio input "true"
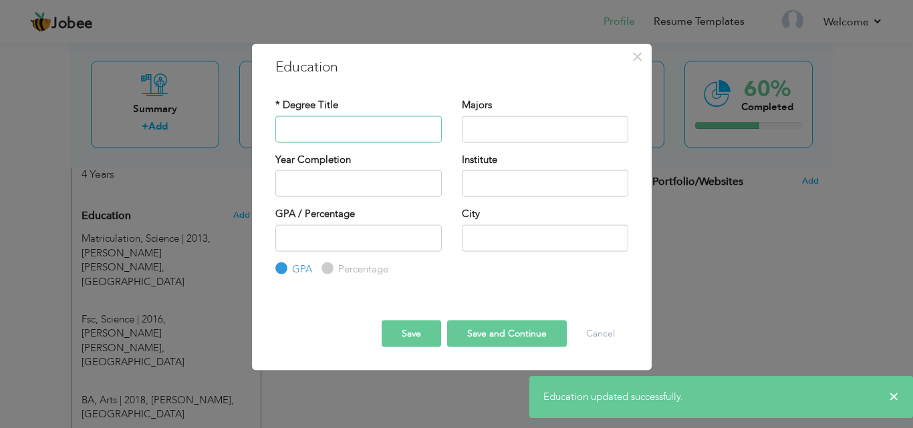
click at [395, 138] on input "text" at bounding box center [358, 129] width 166 height 27
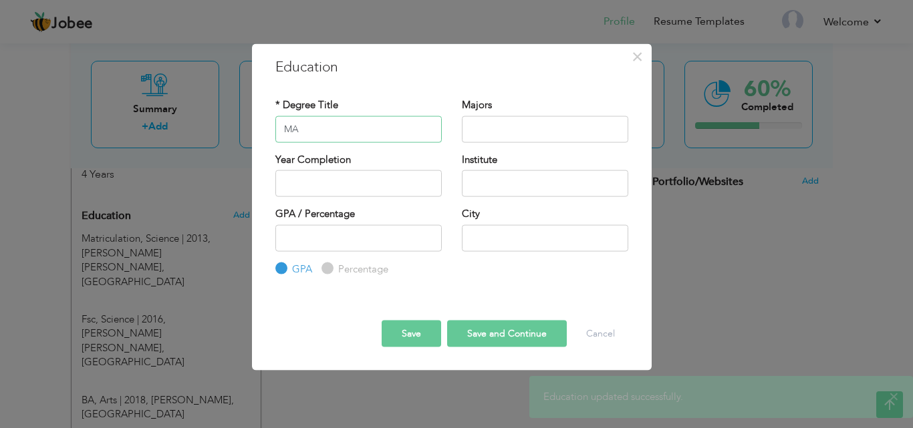
type input "MA"
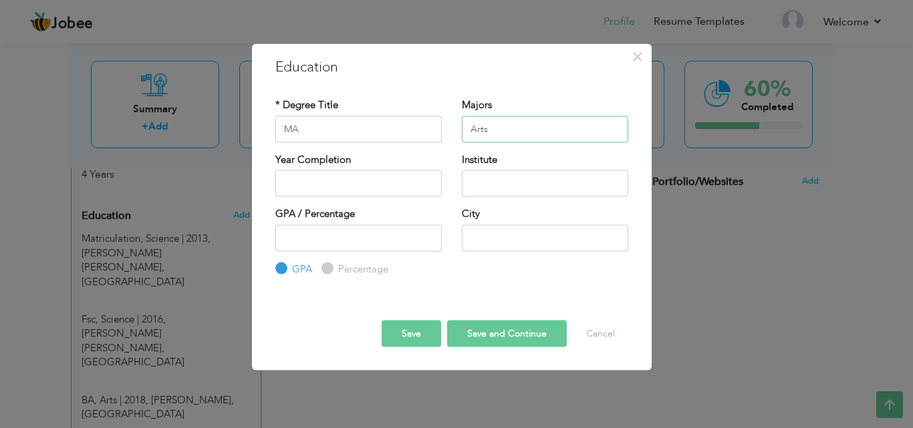
type input "Arts"
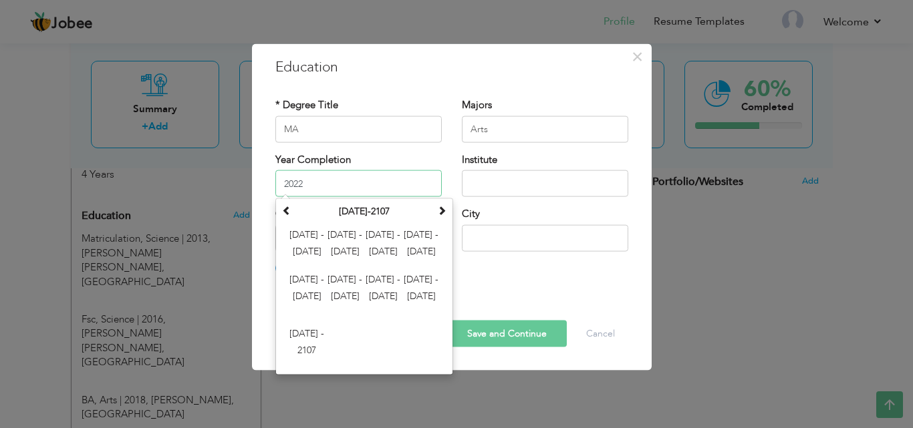
type input "2022"
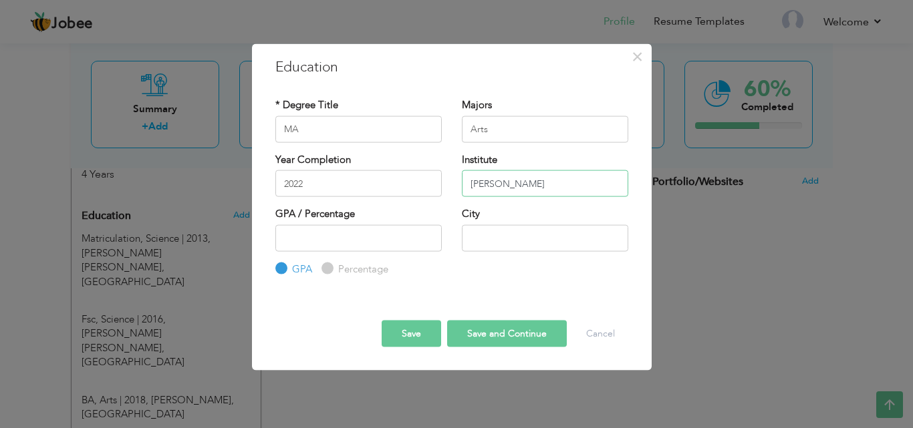
type input "BZU Multan"
click at [323, 267] on input "Percentage" at bounding box center [325, 269] width 9 height 9
radio input "true"
click at [416, 239] on input "number" at bounding box center [358, 237] width 166 height 27
type input "521"
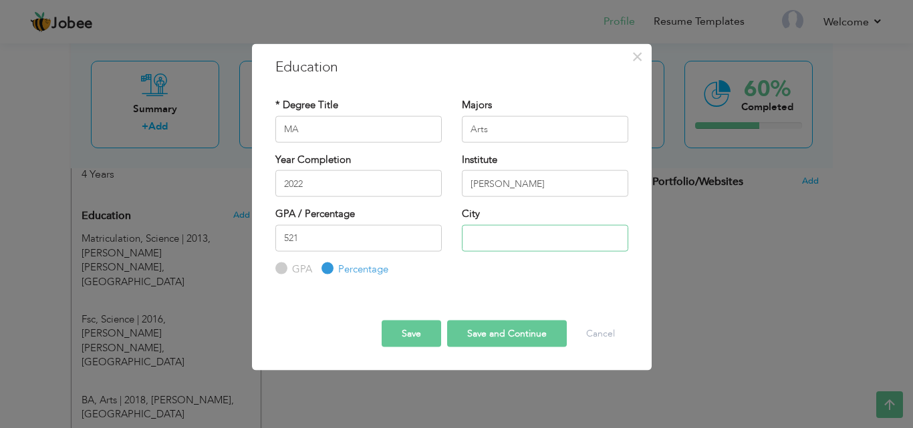
click at [485, 246] on input "text" at bounding box center [545, 237] width 166 height 27
type input "Multan"
click at [424, 333] on button "Save" at bounding box center [410, 334] width 59 height 27
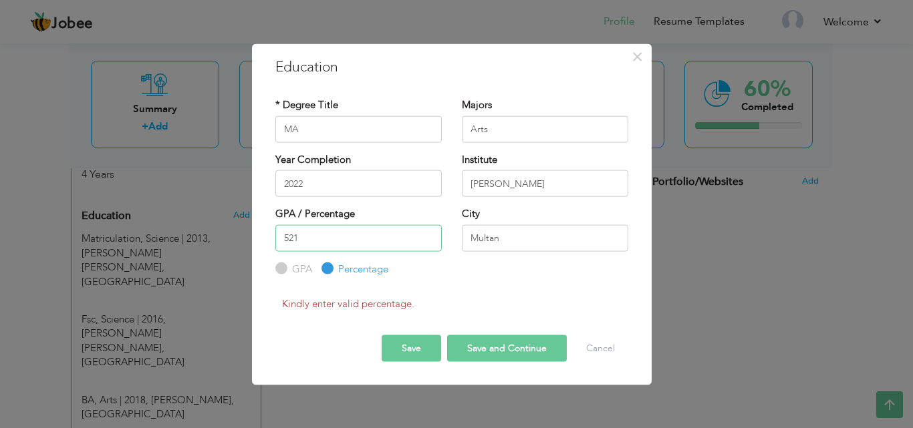
click at [395, 240] on input "521" at bounding box center [358, 237] width 166 height 27
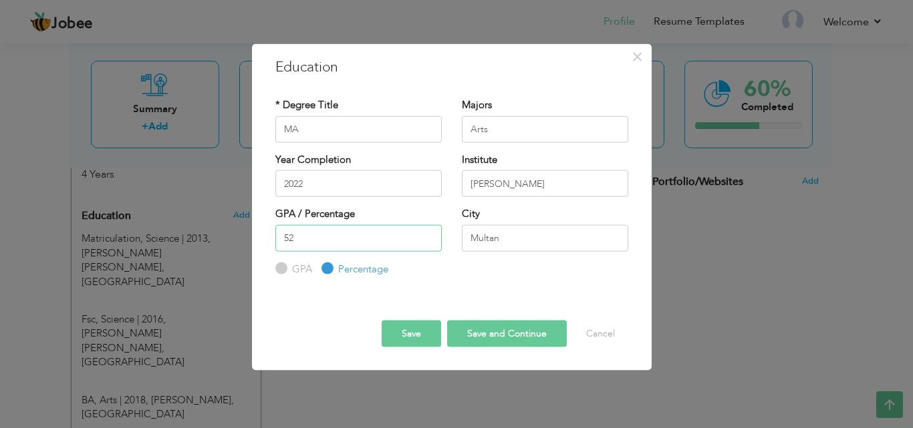
type input "52"
click at [417, 334] on button "Save" at bounding box center [410, 334] width 59 height 27
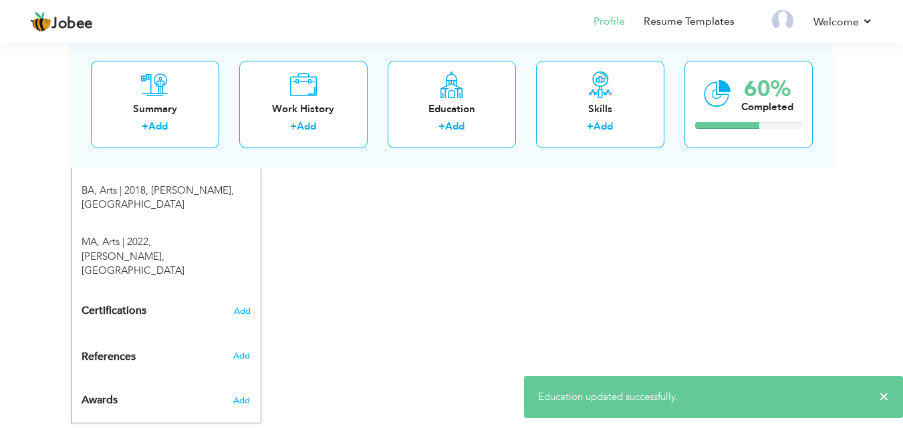
scroll to position [748, 0]
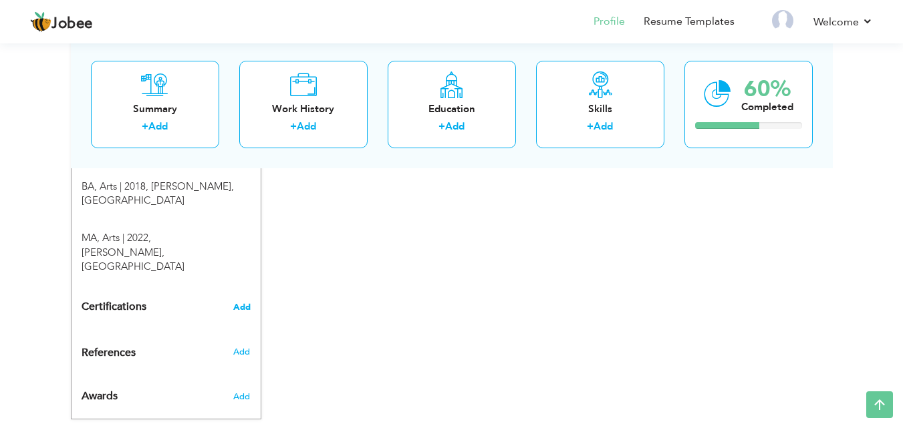
click at [238, 303] on span "Add" at bounding box center [241, 307] width 17 height 9
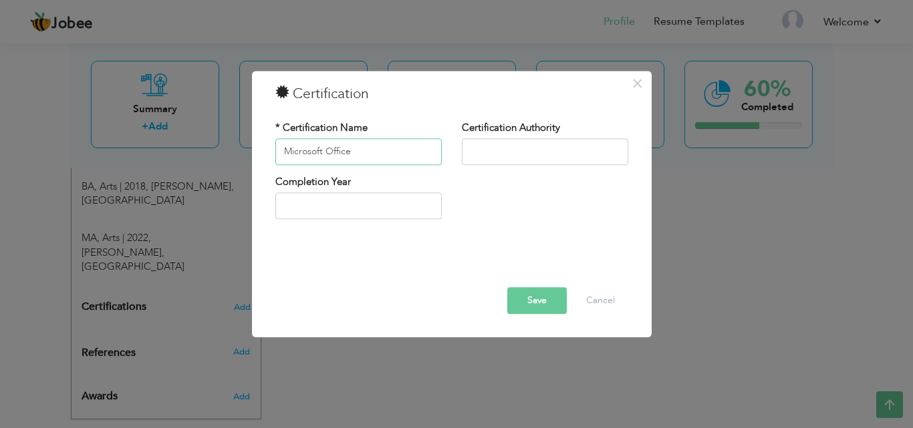
type input "Microsoft Office"
click at [504, 151] on input "text" at bounding box center [545, 151] width 166 height 27
type input "PBTE, Lahore"
click at [534, 297] on button "Save" at bounding box center [536, 300] width 59 height 27
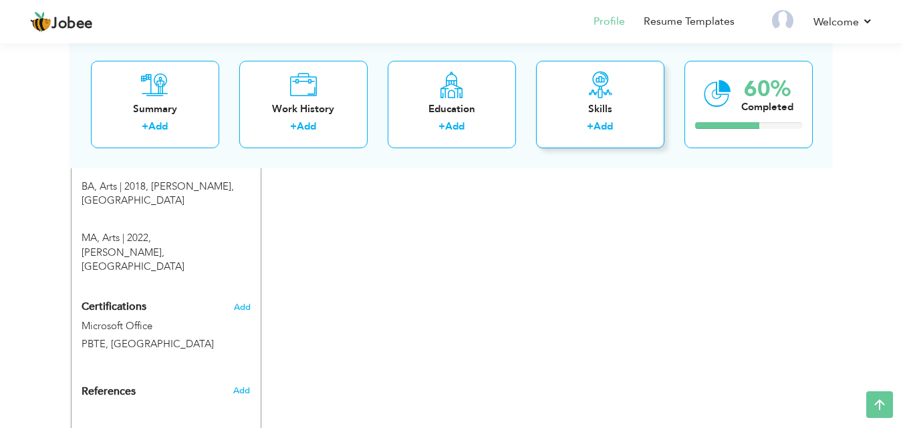
click at [602, 128] on link "Add" at bounding box center [602, 126] width 19 height 13
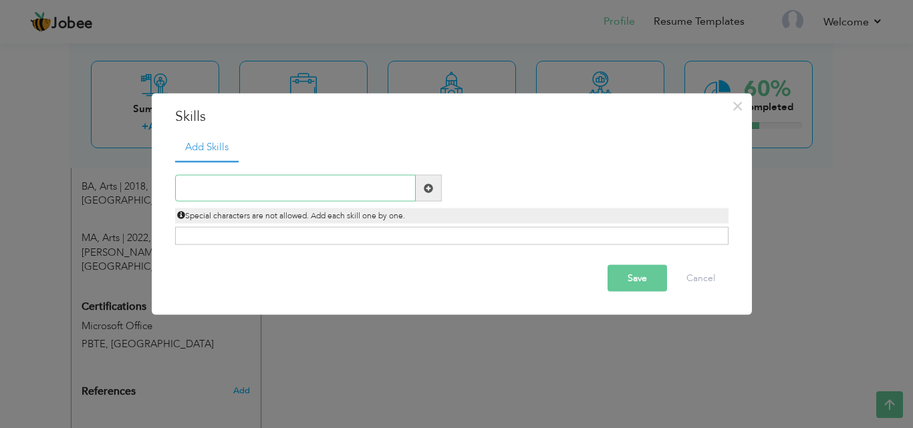
click at [363, 190] on input "text" at bounding box center [295, 188] width 240 height 27
type input "B"
type input "Hardworking"
click at [428, 186] on span at bounding box center [428, 187] width 9 height 9
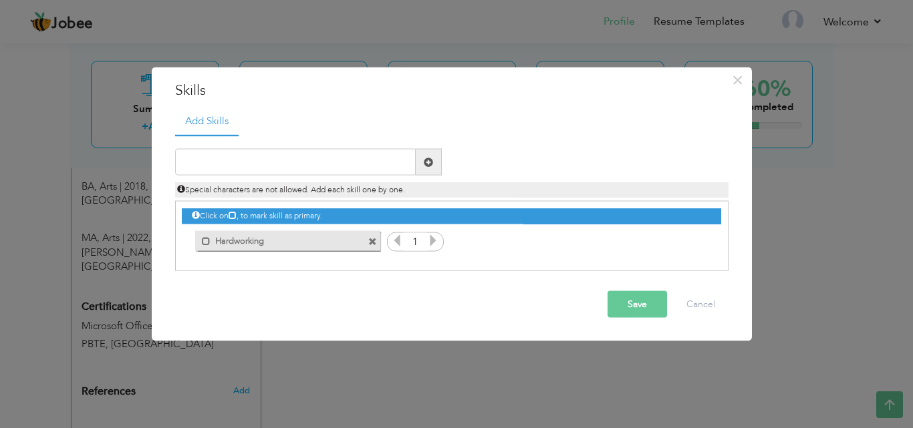
click at [433, 240] on icon at bounding box center [433, 240] width 12 height 12
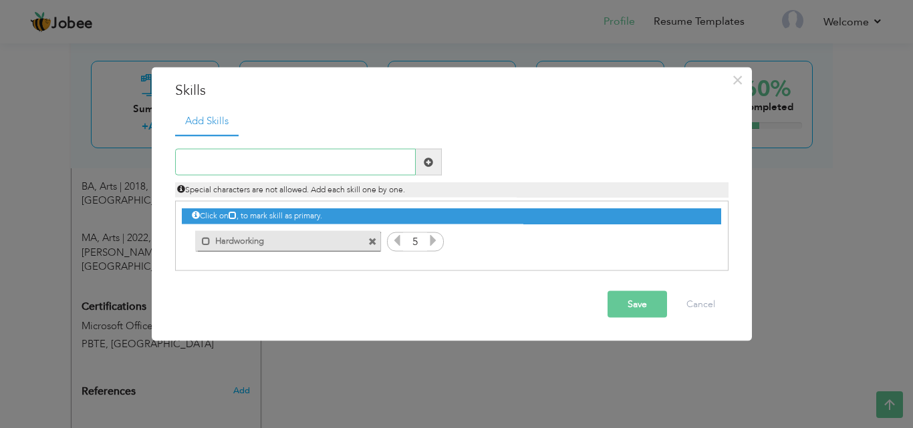
click at [370, 161] on input "text" at bounding box center [295, 162] width 240 height 27
click at [369, 161] on input "text" at bounding box center [295, 162] width 240 height 27
click at [206, 238] on span at bounding box center [206, 240] width 9 height 9
click at [206, 239] on span at bounding box center [208, 240] width 9 height 9
click at [295, 153] on input "text" at bounding box center [295, 162] width 240 height 27
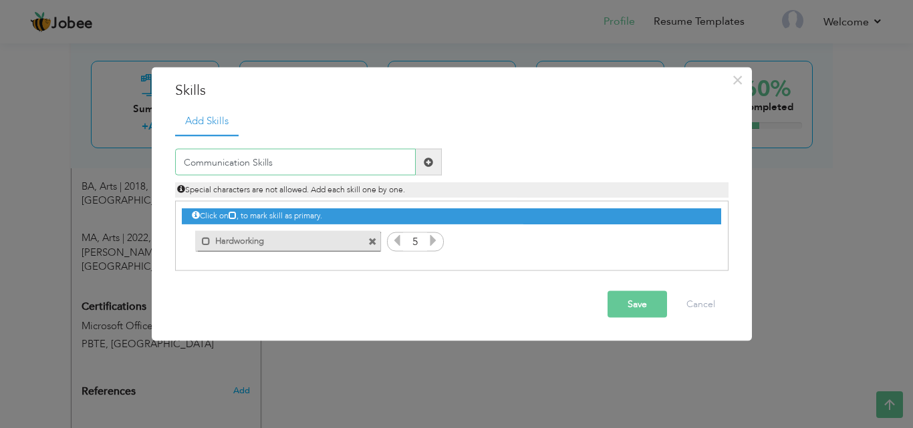
type input "Communication Skills"
click at [428, 168] on span at bounding box center [429, 162] width 26 height 27
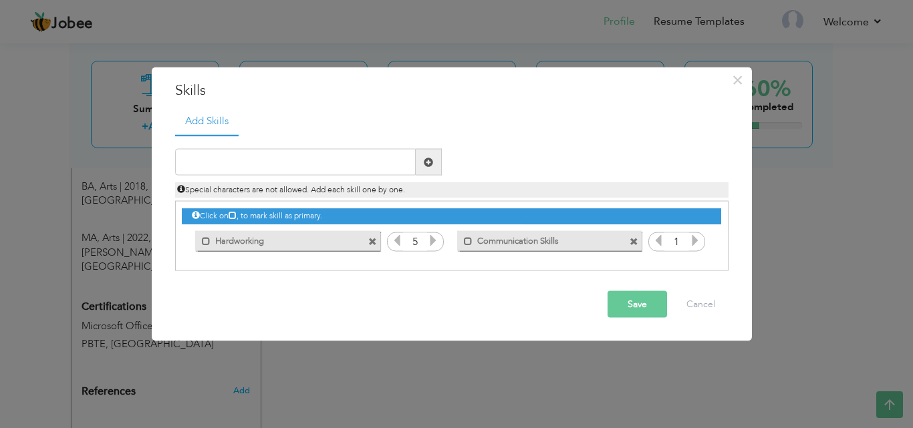
click at [692, 236] on icon at bounding box center [695, 240] width 12 height 12
click at [355, 165] on input "text" at bounding box center [295, 162] width 240 height 27
type input "A"
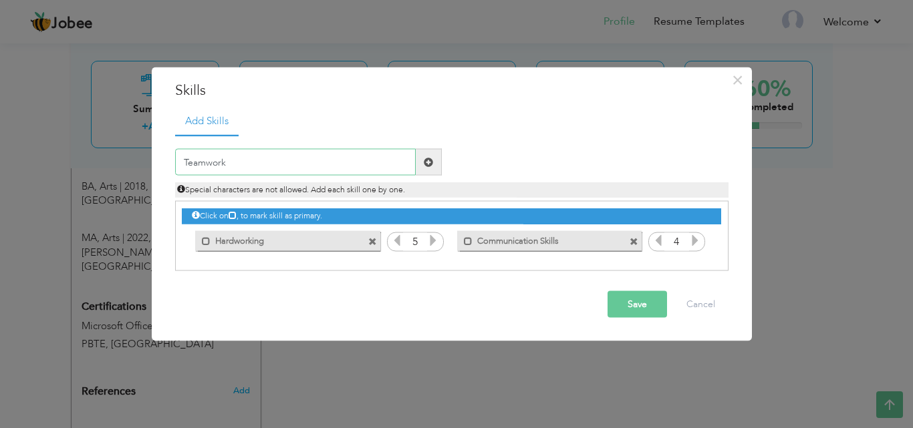
type input "Teamwork"
click at [424, 161] on span at bounding box center [428, 161] width 9 height 9
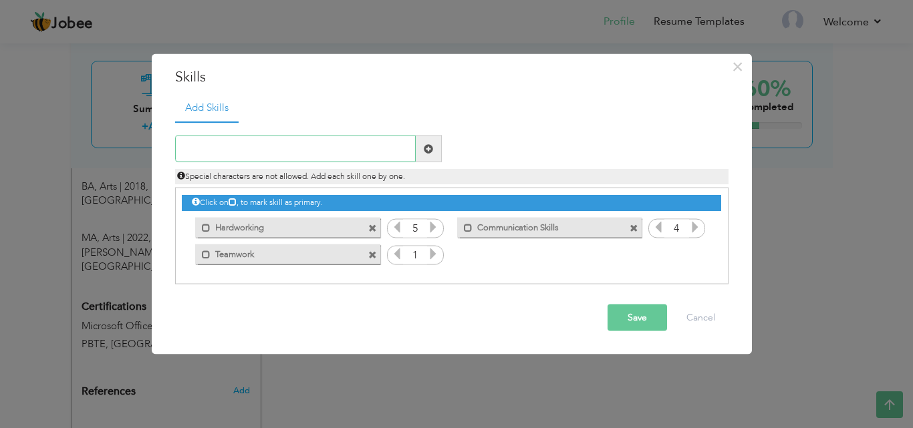
click at [400, 156] on input "text" at bounding box center [295, 149] width 240 height 27
type input "l"
type input "Leadership Skills"
click at [427, 155] on span at bounding box center [429, 149] width 26 height 27
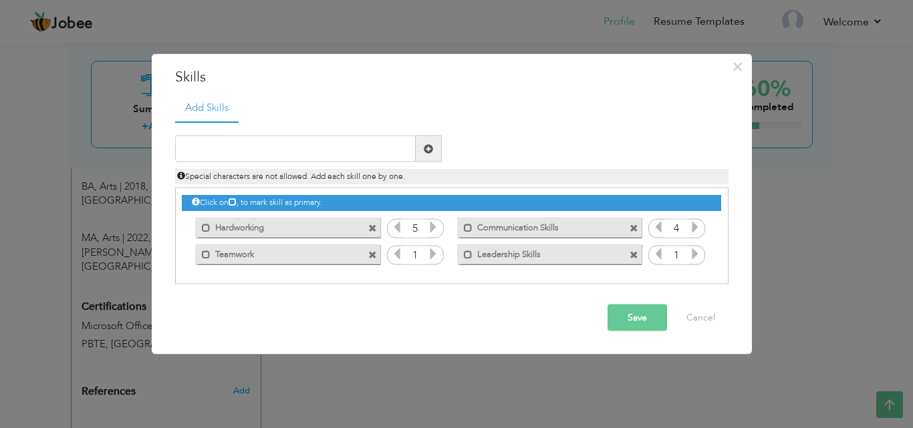
click at [644, 314] on button "Save" at bounding box center [636, 318] width 59 height 27
click at [434, 255] on icon at bounding box center [433, 254] width 12 height 12
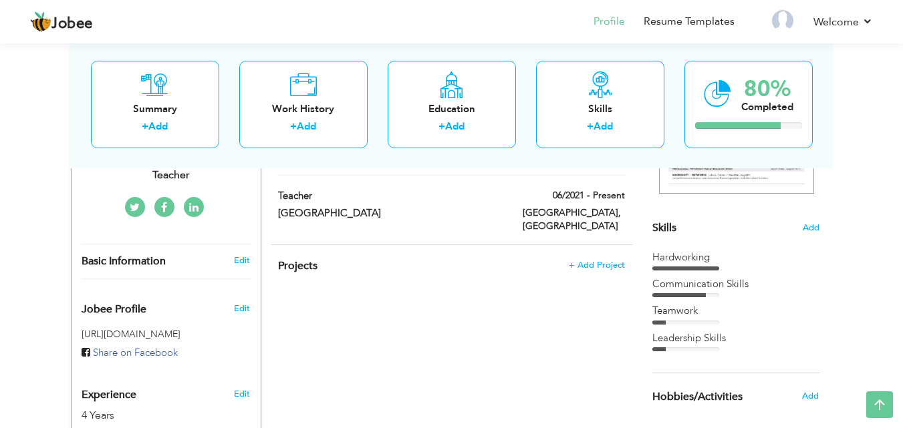
scroll to position [294, 0]
click at [807, 231] on span "Add" at bounding box center [810, 227] width 17 height 13
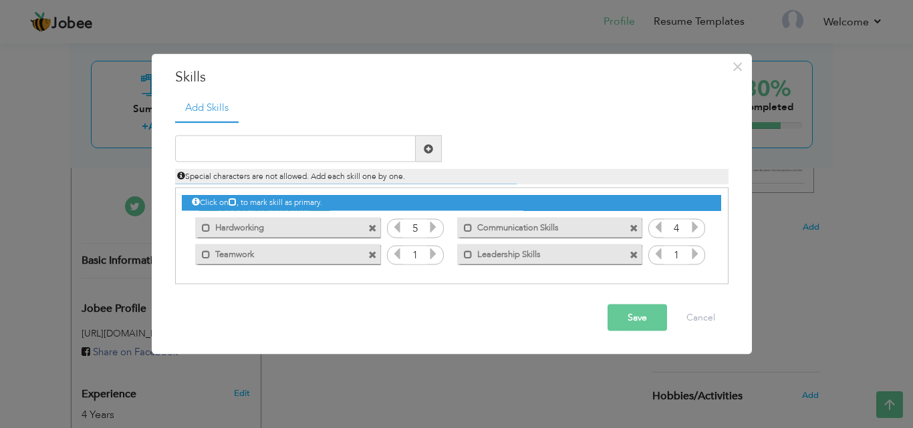
click at [433, 257] on icon at bounding box center [433, 254] width 12 height 12
click at [693, 255] on icon at bounding box center [695, 254] width 12 height 12
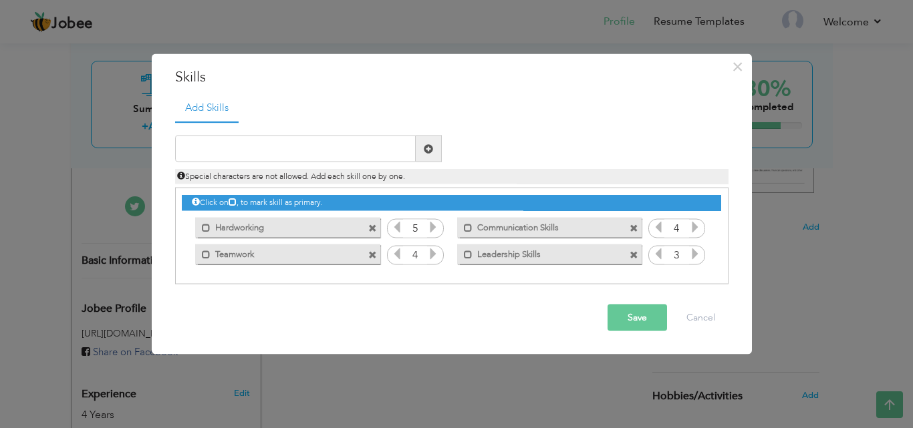
click at [693, 255] on icon at bounding box center [695, 254] width 12 height 12
click at [632, 313] on button "Save" at bounding box center [636, 318] width 59 height 27
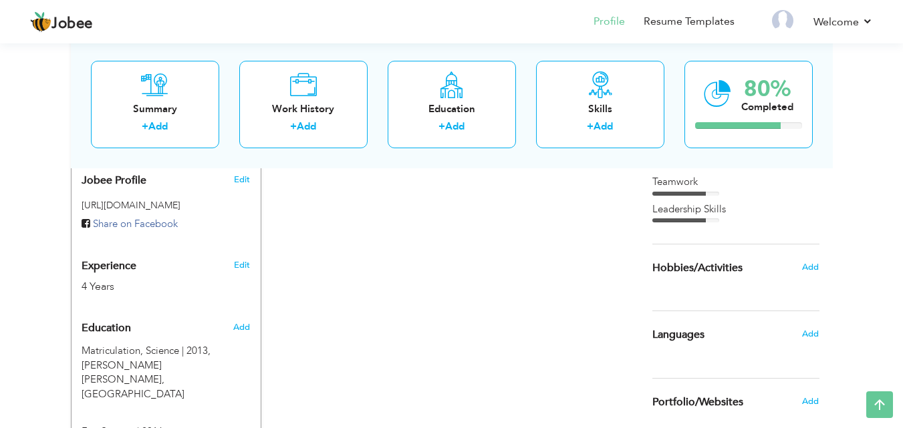
scroll to position [428, 0]
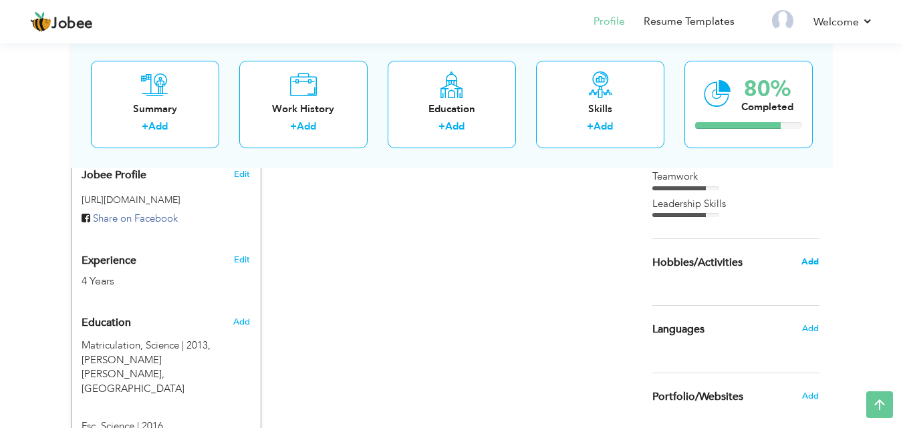
click at [806, 265] on span "Add" at bounding box center [809, 262] width 17 height 12
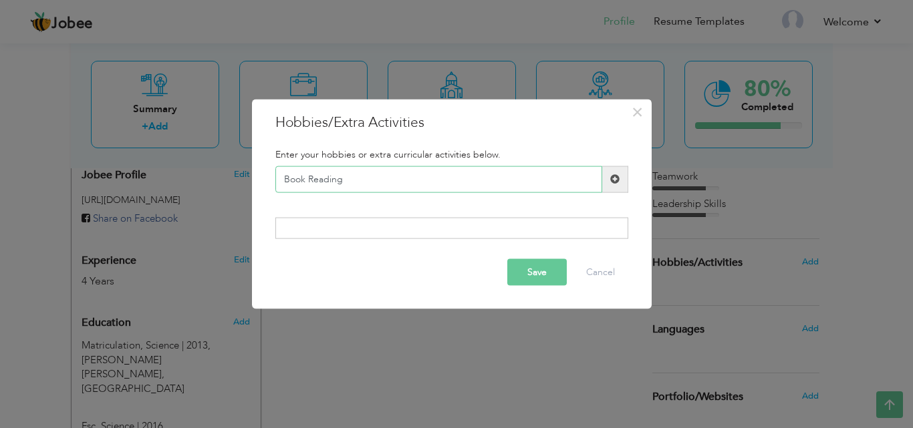
type input "Book Reading"
click at [615, 179] on span at bounding box center [614, 178] width 9 height 9
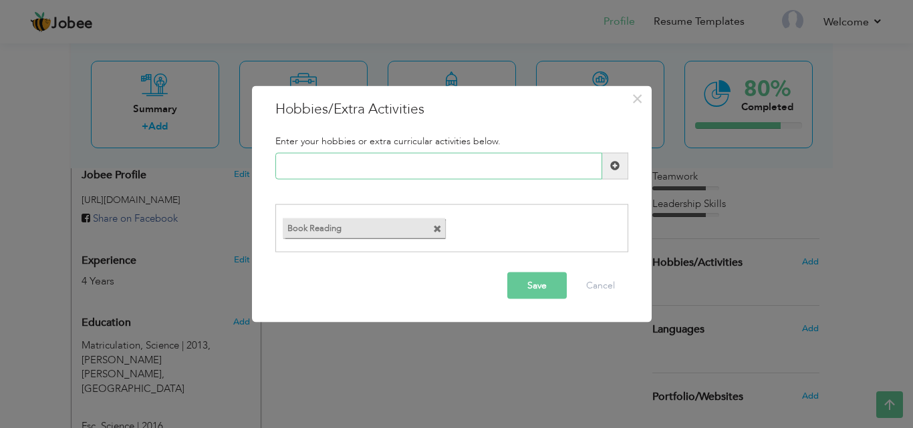
click at [507, 172] on input "text" at bounding box center [438, 165] width 327 height 27
type input "Internet Surfing"
click at [612, 168] on span at bounding box center [614, 165] width 9 height 9
click at [575, 170] on input "text" at bounding box center [438, 165] width 327 height 27
type input "Cooking"
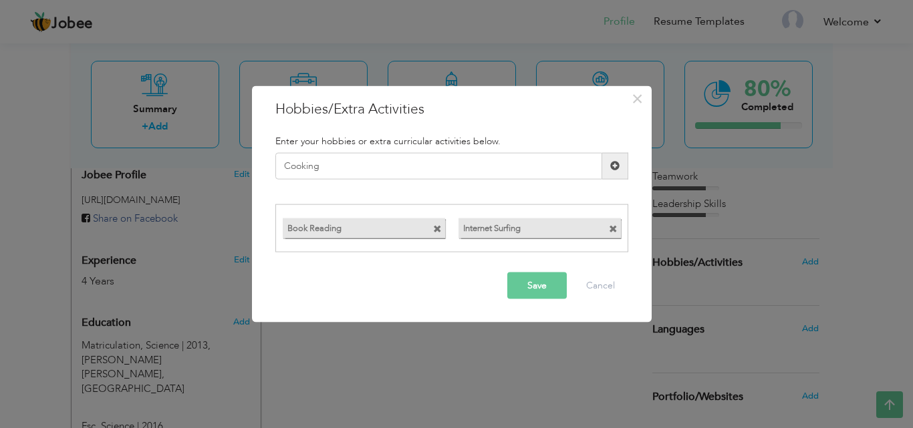
click at [613, 167] on span at bounding box center [614, 165] width 9 height 9
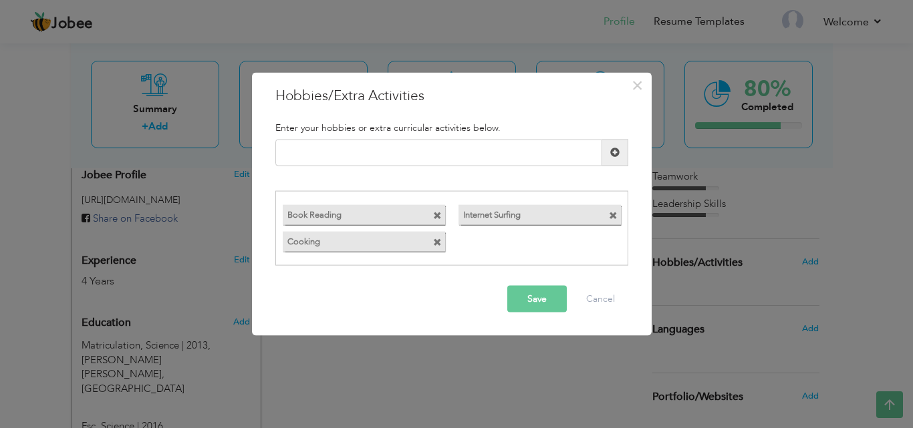
click at [531, 296] on button "Save" at bounding box center [536, 299] width 59 height 27
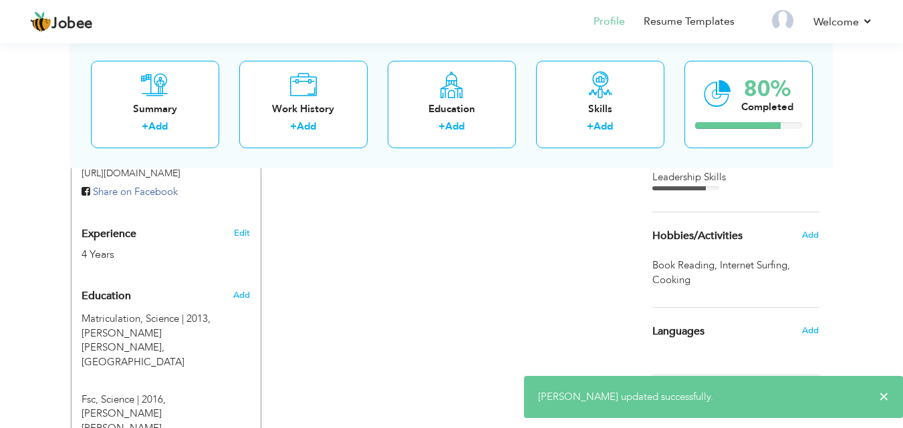
scroll to position [534, 0]
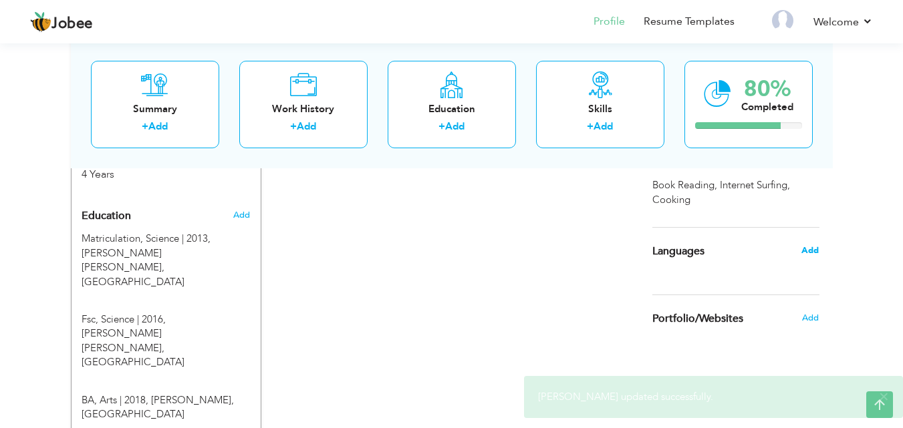
click at [806, 255] on span "Add" at bounding box center [809, 250] width 17 height 12
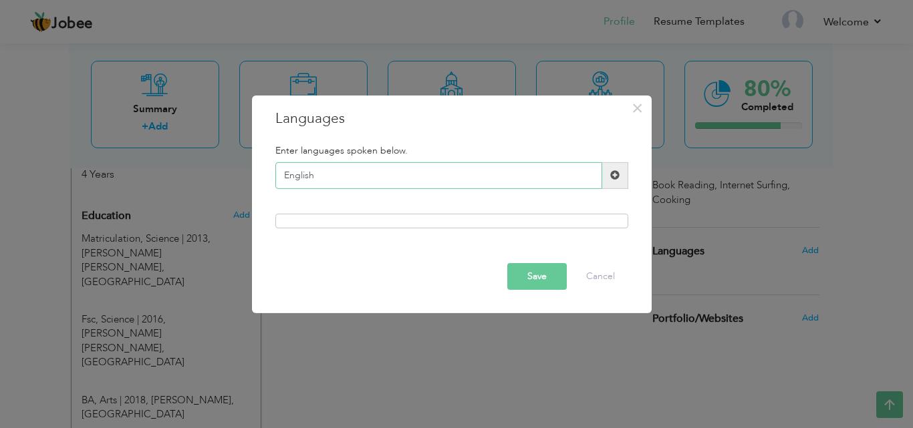
type input "English"
click at [605, 176] on span at bounding box center [615, 175] width 26 height 27
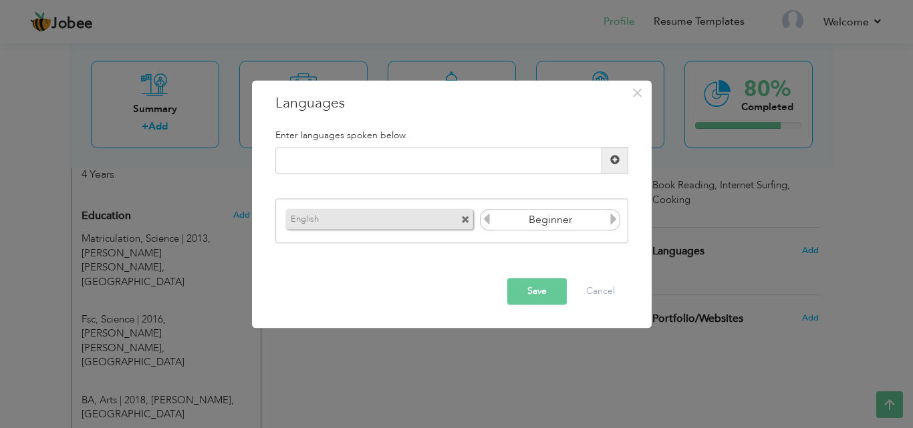
click at [611, 222] on icon at bounding box center [613, 220] width 12 height 12
click at [494, 158] on input "text" at bounding box center [438, 160] width 327 height 27
type input "Urdu"
click at [612, 154] on span at bounding box center [615, 160] width 26 height 27
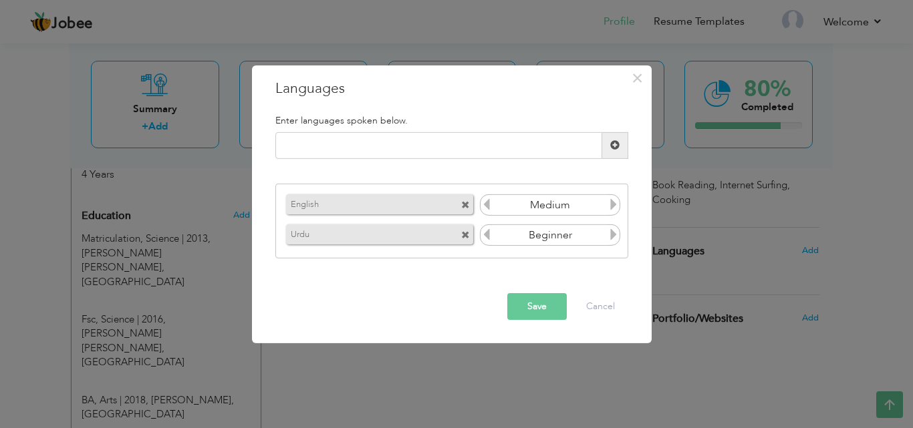
click at [609, 234] on icon at bounding box center [613, 234] width 12 height 12
click at [538, 147] on input "text" at bounding box center [438, 145] width 327 height 27
type input "Punjabi"
click at [611, 143] on span at bounding box center [614, 144] width 9 height 9
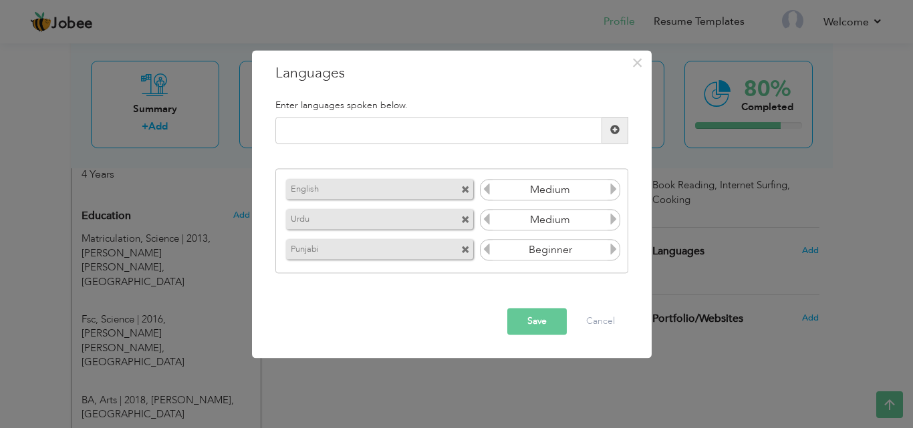
click at [616, 253] on icon at bounding box center [613, 250] width 12 height 12
click at [545, 317] on button "Save" at bounding box center [536, 321] width 59 height 27
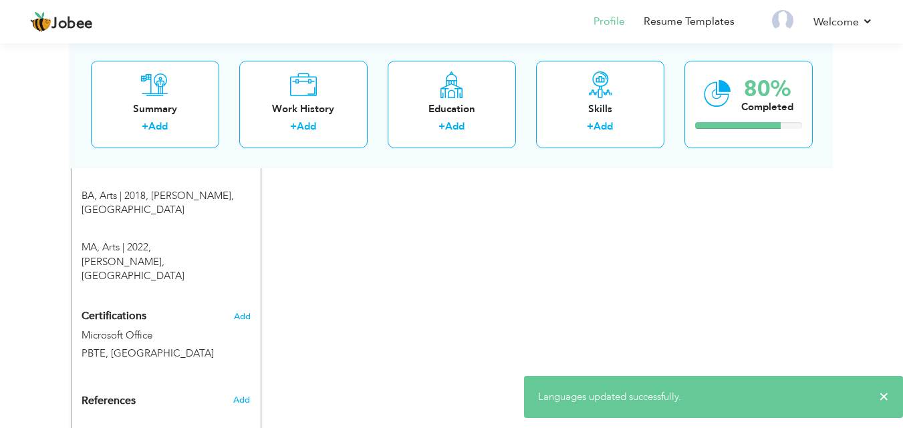
scroll to position [750, 0]
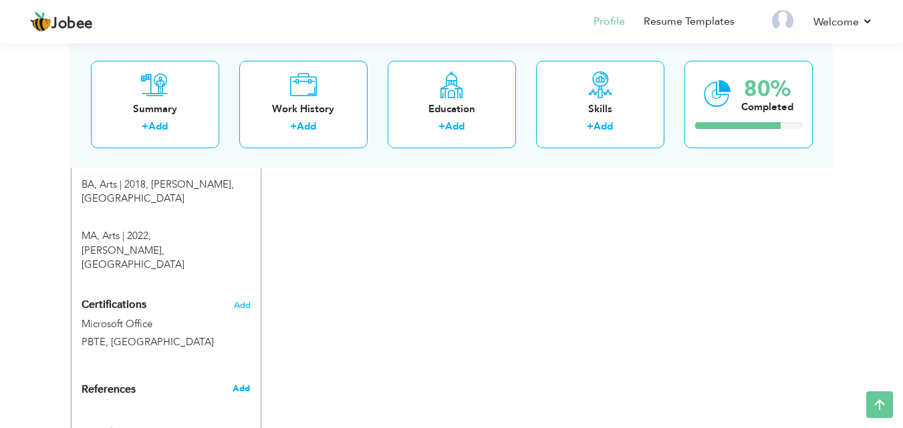
click at [241, 383] on span "Add" at bounding box center [240, 389] width 17 height 12
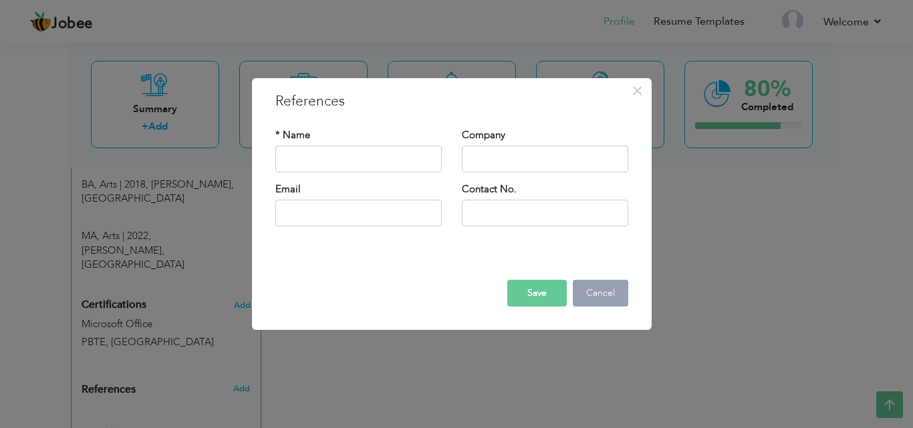
click at [588, 296] on button "Cancel" at bounding box center [599, 293] width 55 height 27
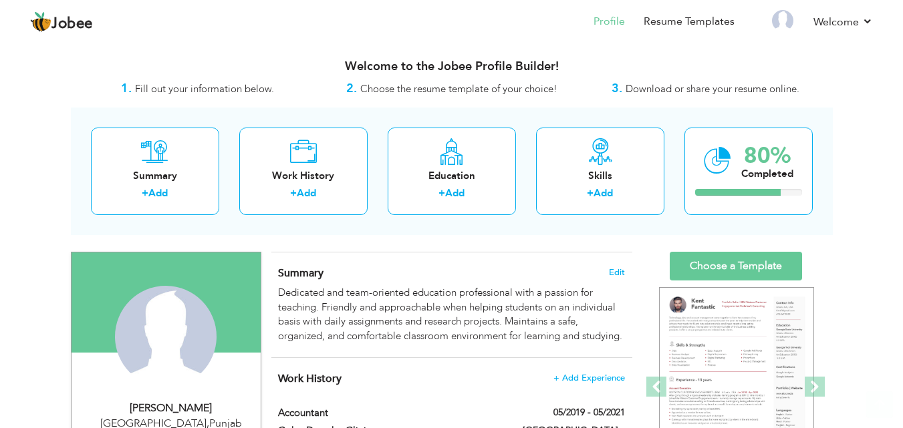
scroll to position [39, 0]
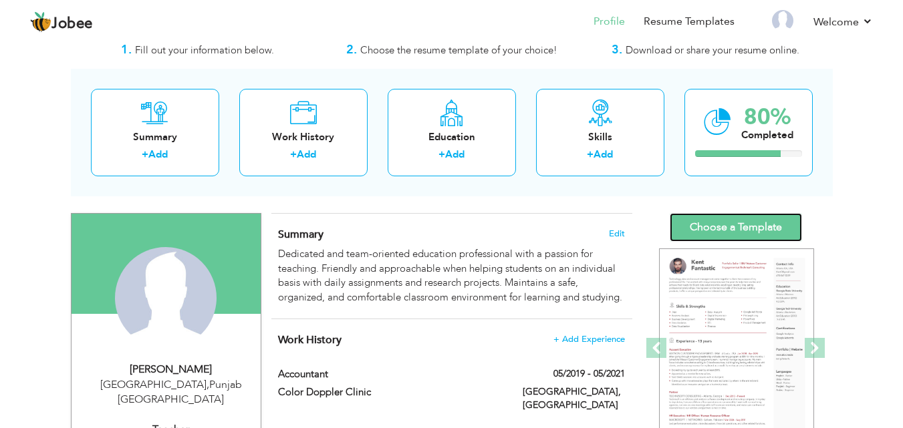
click at [729, 218] on link "Choose a Template" at bounding box center [735, 227] width 132 height 29
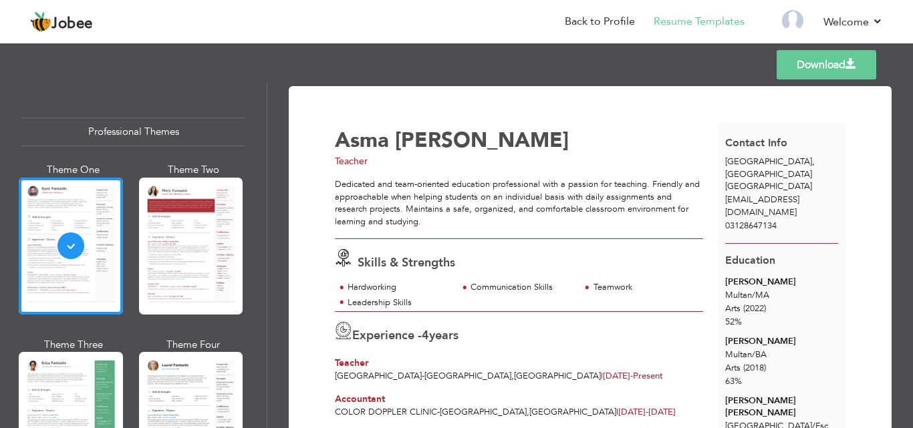
click at [134, 272] on div "Theme One Theme Two Theme Three Theme Four" at bounding box center [133, 424] width 224 height 523
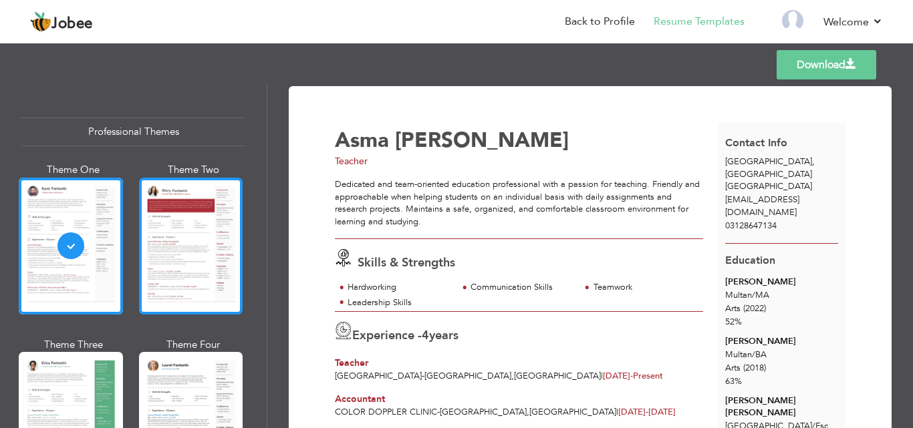
click at [182, 255] on div at bounding box center [191, 246] width 104 height 137
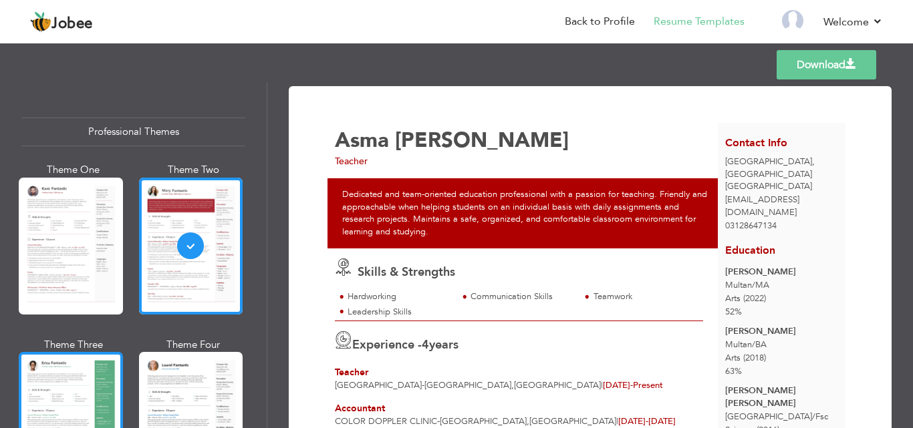
click at [81, 371] on div at bounding box center [71, 420] width 104 height 137
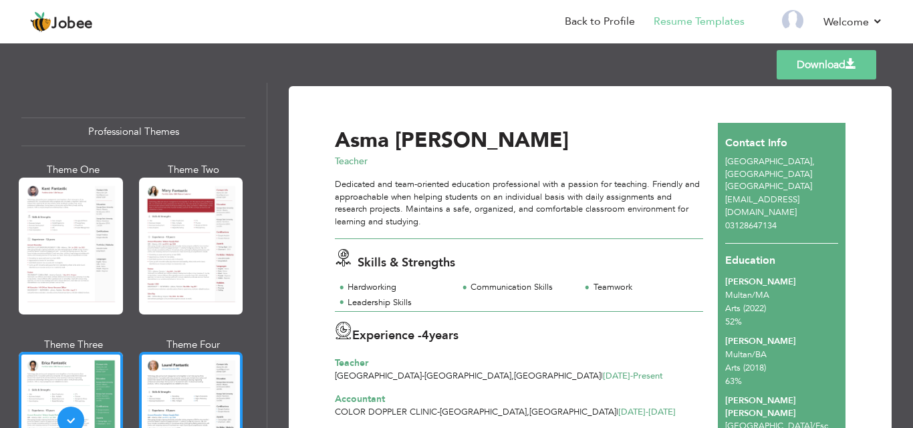
click at [196, 392] on div at bounding box center [191, 420] width 104 height 137
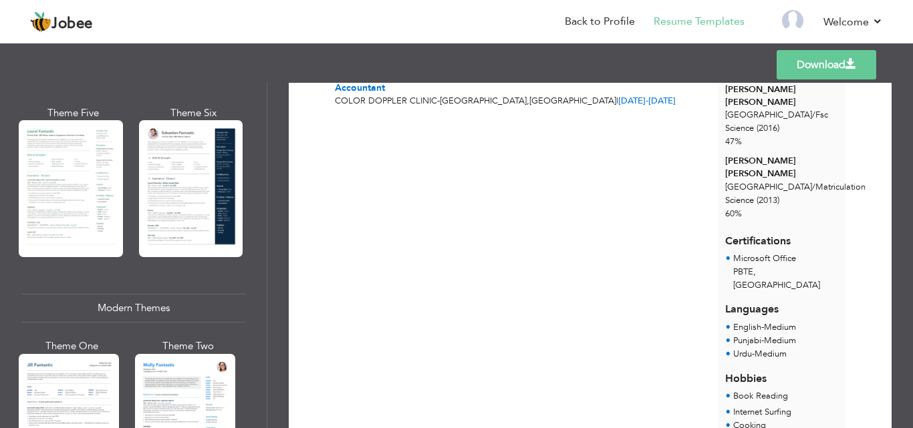
scroll to position [480, 0]
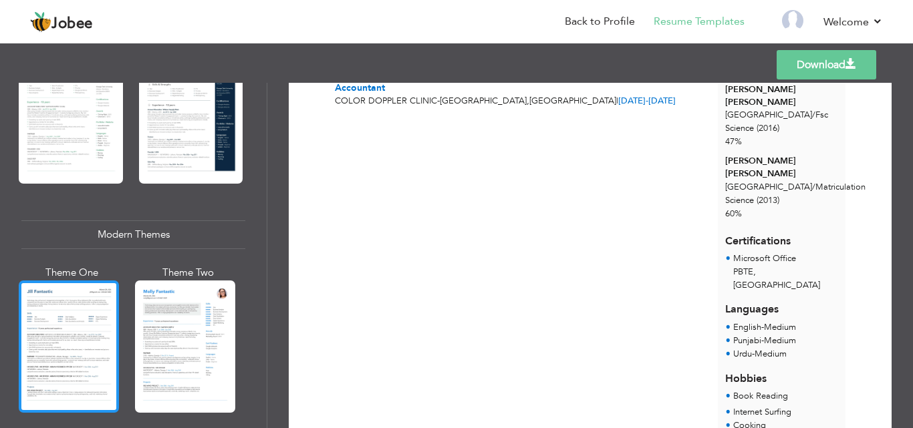
click at [45, 330] on div at bounding box center [69, 347] width 100 height 132
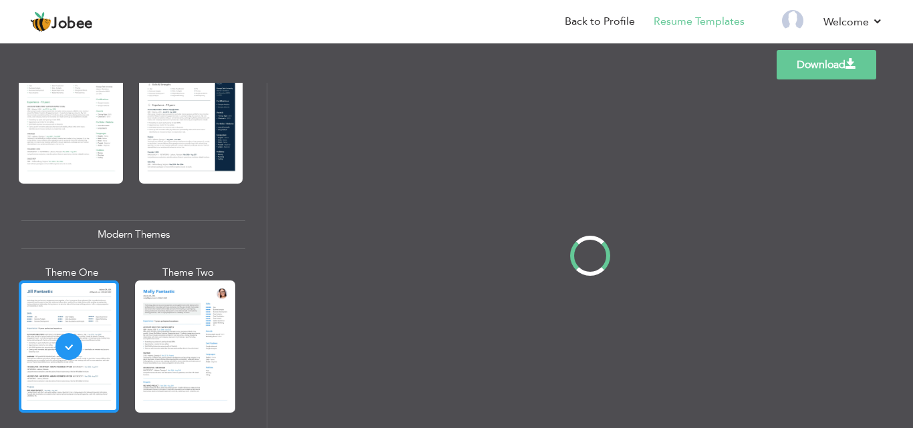
scroll to position [0, 0]
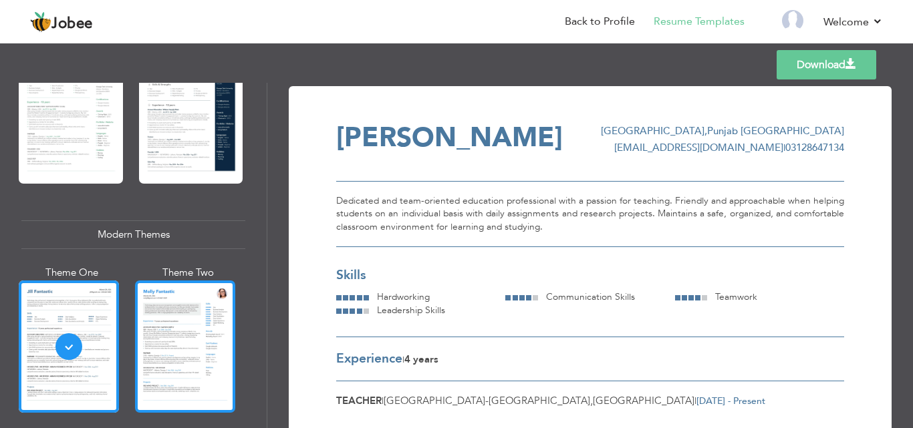
click at [214, 349] on div at bounding box center [185, 347] width 100 height 132
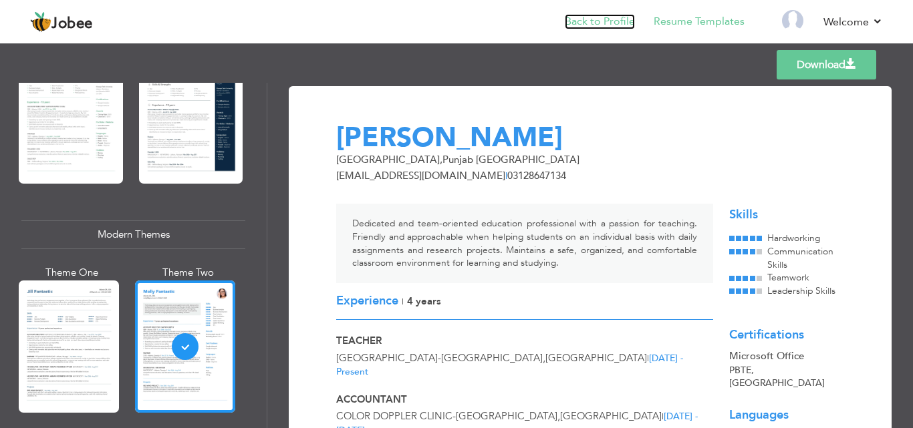
click at [602, 19] on link "Back to Profile" at bounding box center [599, 21] width 70 height 15
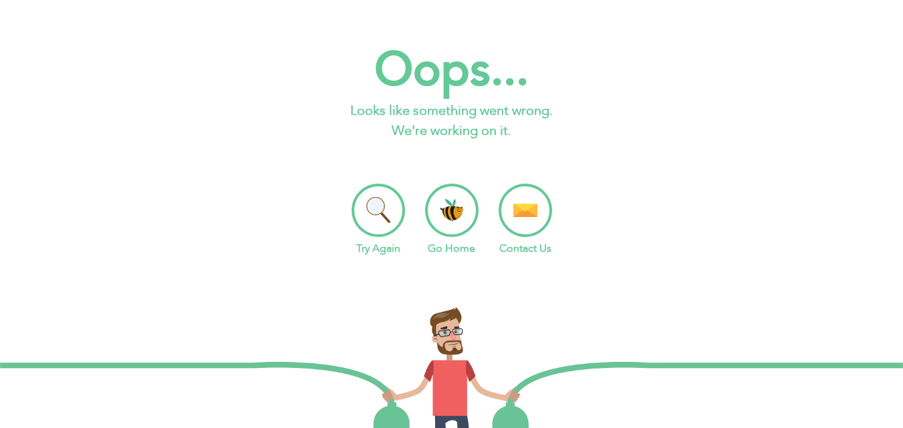
click at [449, 218] on li "Go Home" at bounding box center [451, 220] width 53 height 73
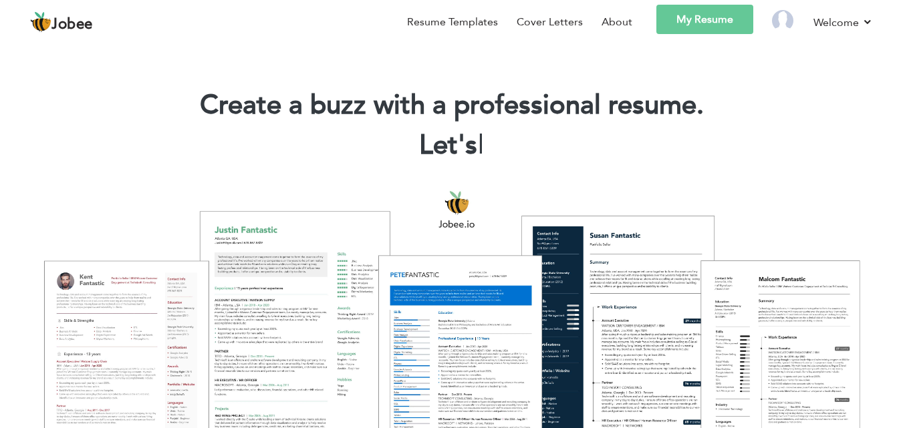
click at [740, 27] on link "My Resume" at bounding box center [704, 19] width 97 height 29
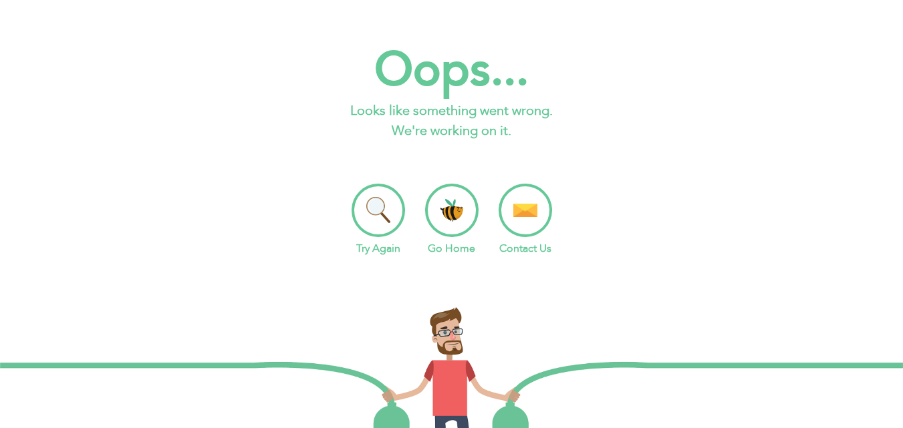
click at [447, 236] on li "Go Home" at bounding box center [451, 220] width 53 height 73
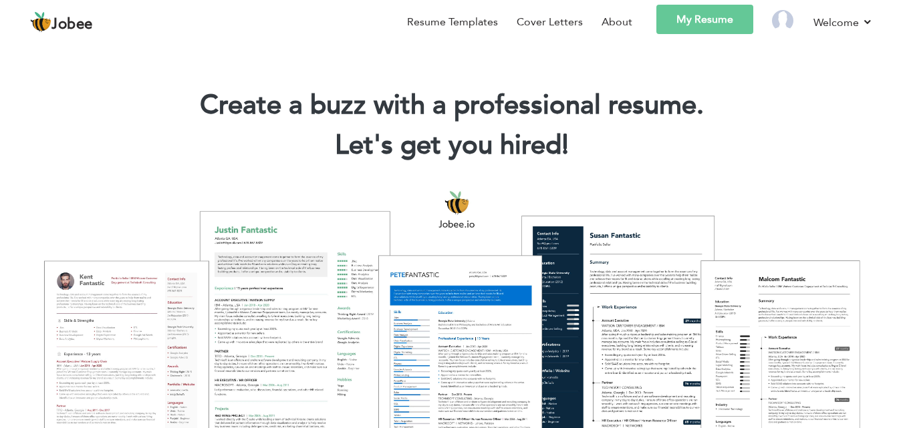
click at [724, 15] on link "My Resume" at bounding box center [704, 19] width 97 height 29
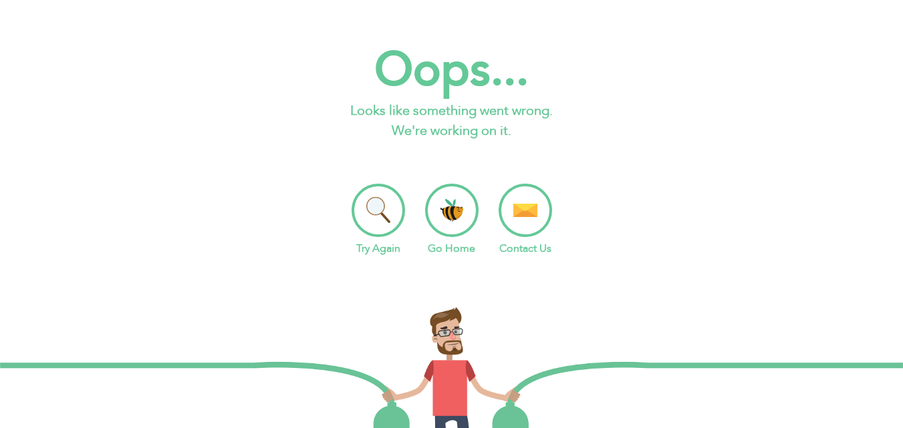
click at [385, 209] on li "Try Again" at bounding box center [377, 220] width 53 height 73
click at [460, 208] on li "Go Home" at bounding box center [451, 220] width 53 height 73
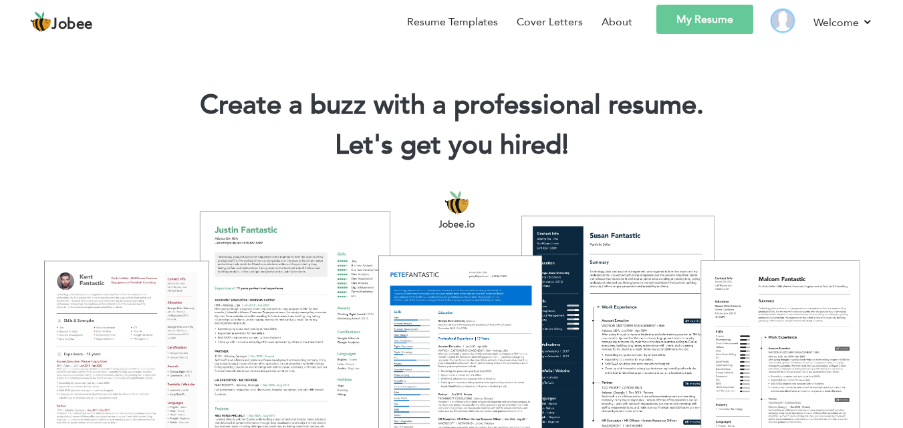
click at [782, 17] on img at bounding box center [782, 20] width 21 height 21
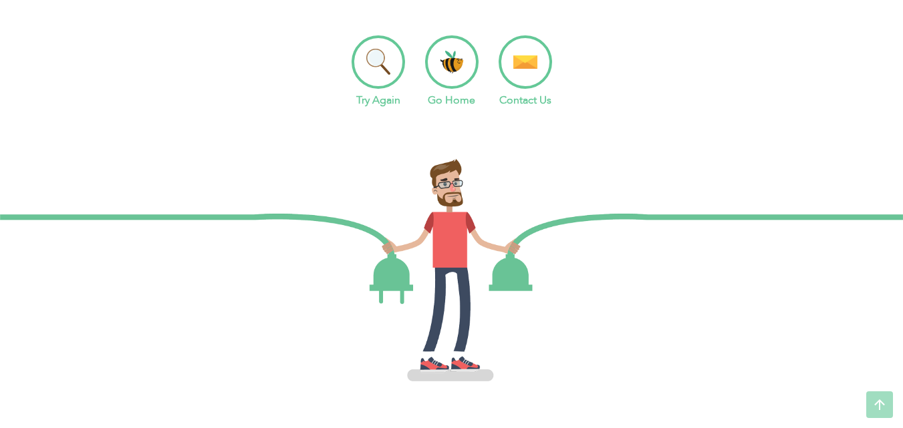
scroll to position [150, 0]
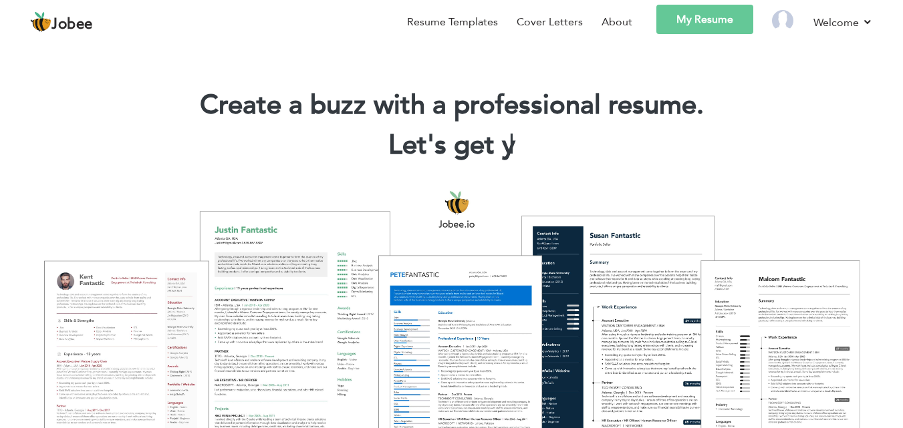
click at [748, 19] on link "My Resume" at bounding box center [704, 19] width 97 height 29
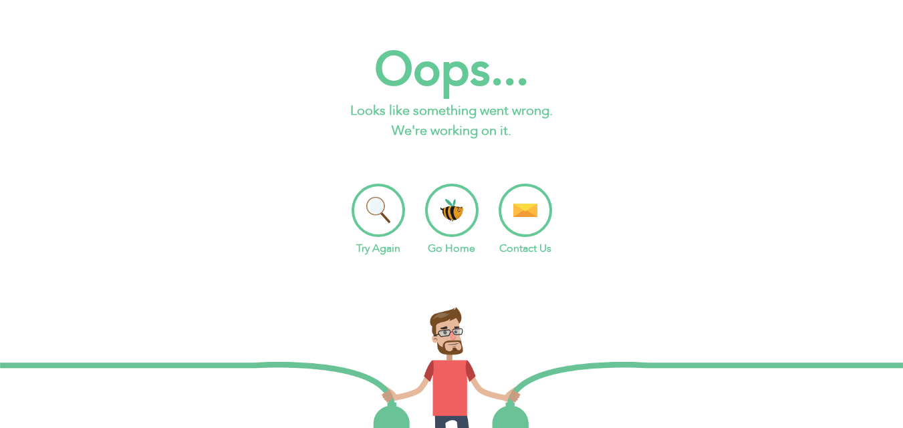
click at [451, 201] on li "Go Home" at bounding box center [451, 220] width 53 height 73
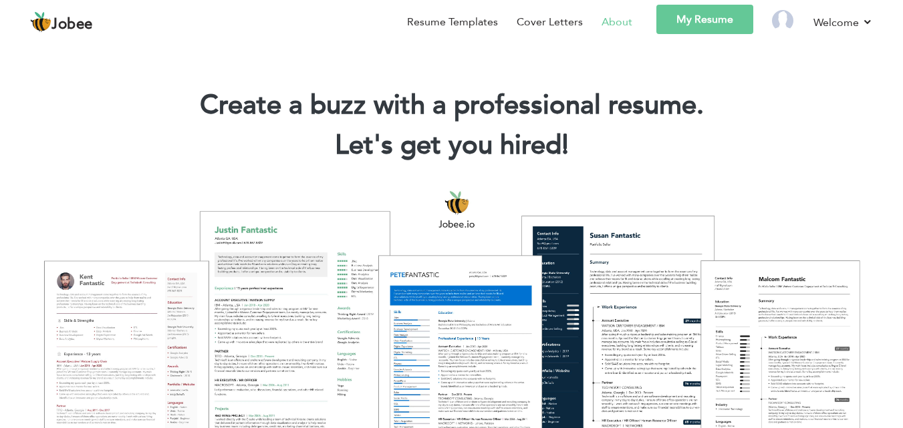
click at [629, 29] on link "About" at bounding box center [616, 22] width 31 height 16
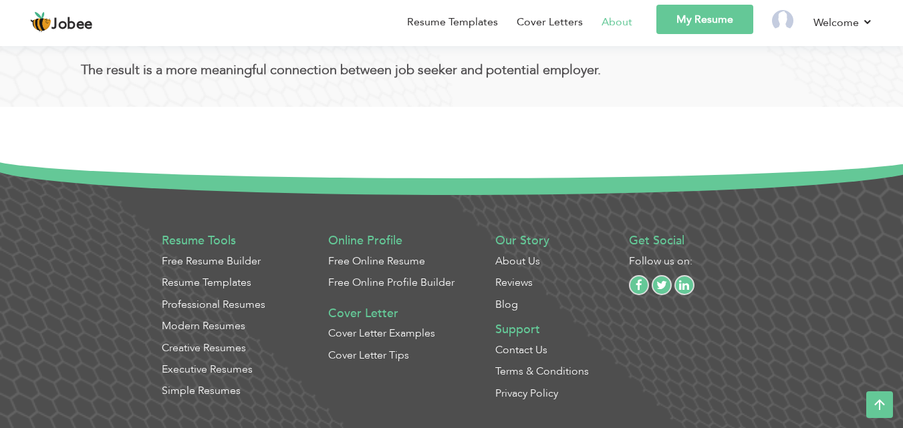
scroll to position [842, 0]
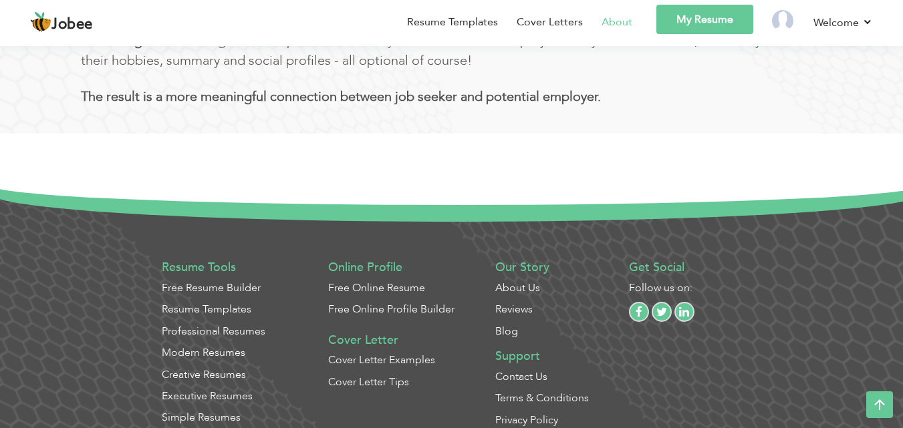
click at [212, 352] on link "Modern Resumes" at bounding box center [204, 352] width 84 height 15
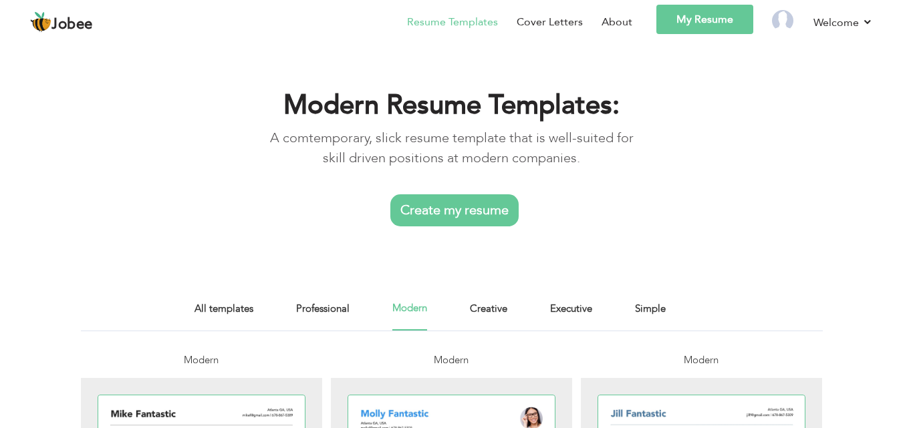
click at [472, 226] on link "Create my resume" at bounding box center [454, 210] width 128 height 32
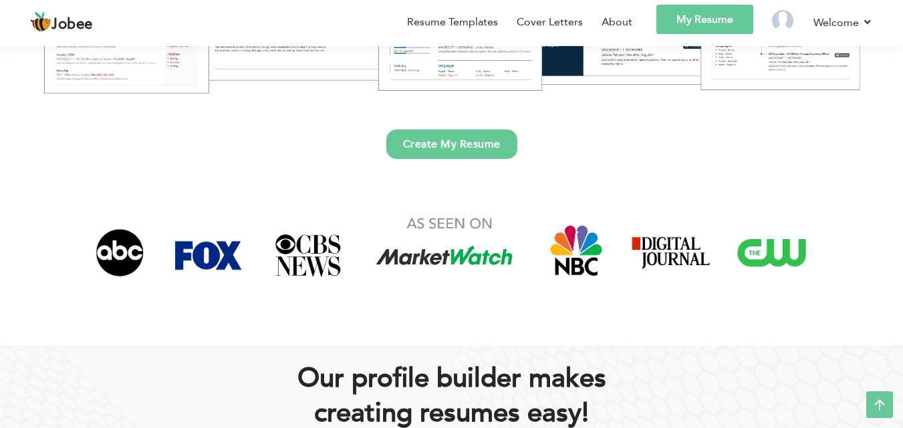
scroll to position [374, 0]
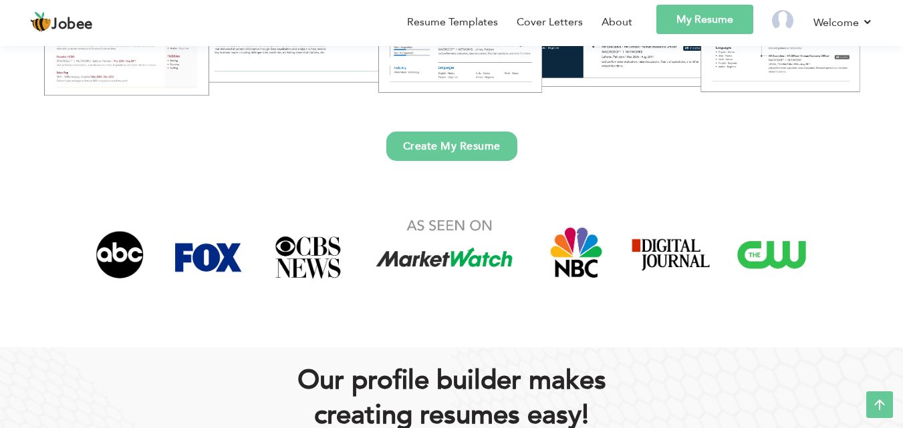
click at [453, 146] on link "Create My Resume" at bounding box center [451, 146] width 131 height 29
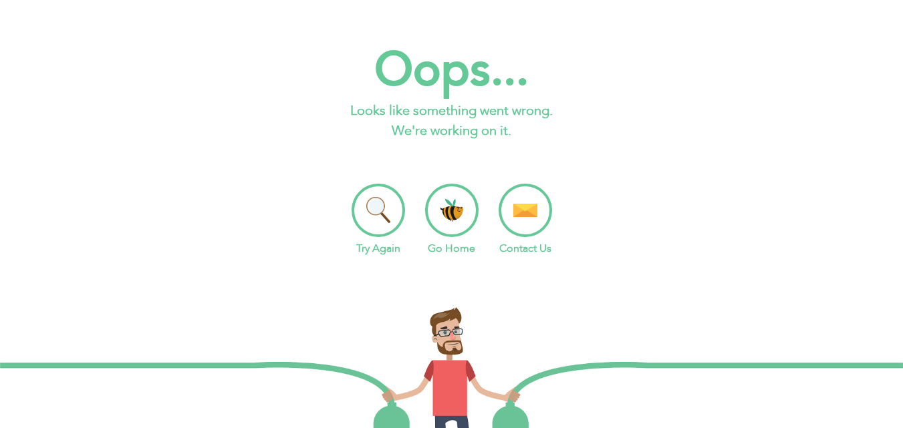
click at [389, 188] on li "Try Again" at bounding box center [377, 220] width 53 height 73
click at [446, 206] on li "Go Home" at bounding box center [451, 220] width 53 height 73
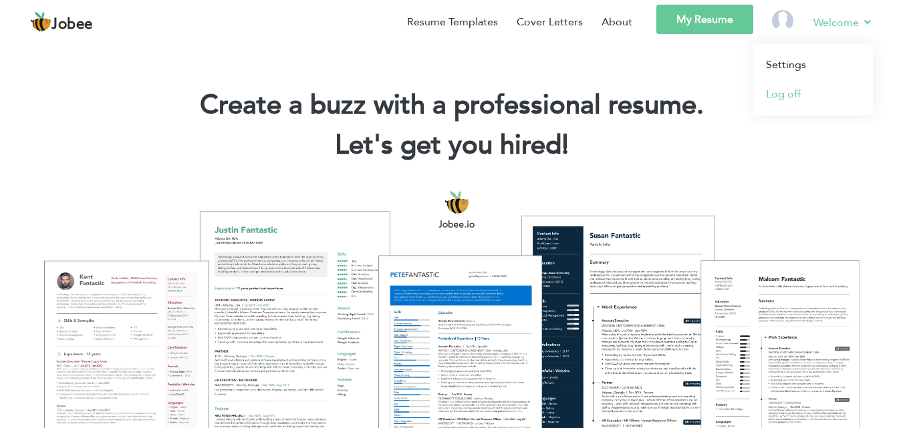
click at [789, 90] on link "Log off" at bounding box center [812, 93] width 120 height 29
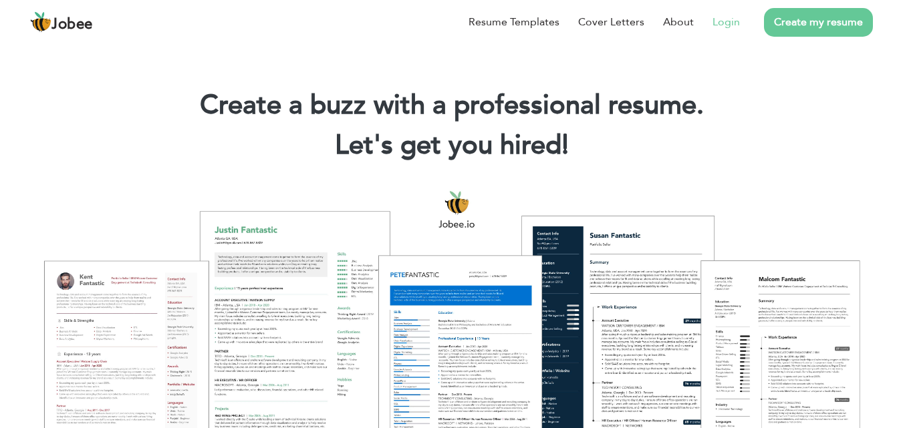
click at [724, 28] on link "Login" at bounding box center [725, 22] width 27 height 16
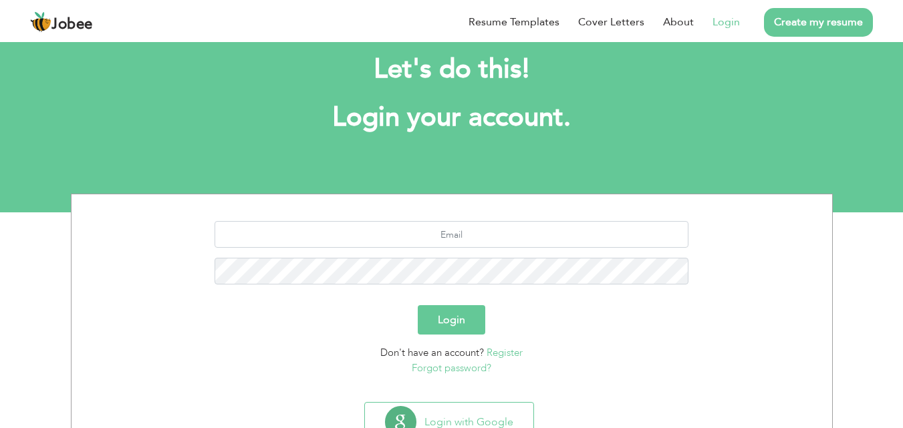
click at [474, 251] on div at bounding box center [451, 257] width 740 height 73
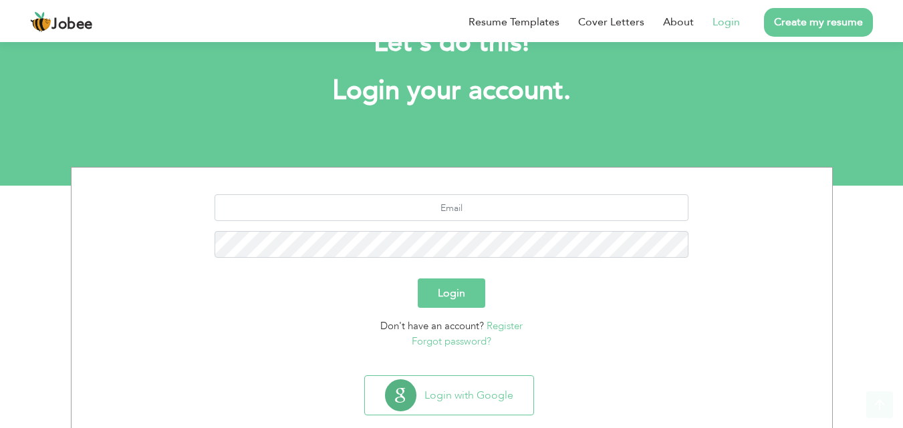
scroll to position [79, 0]
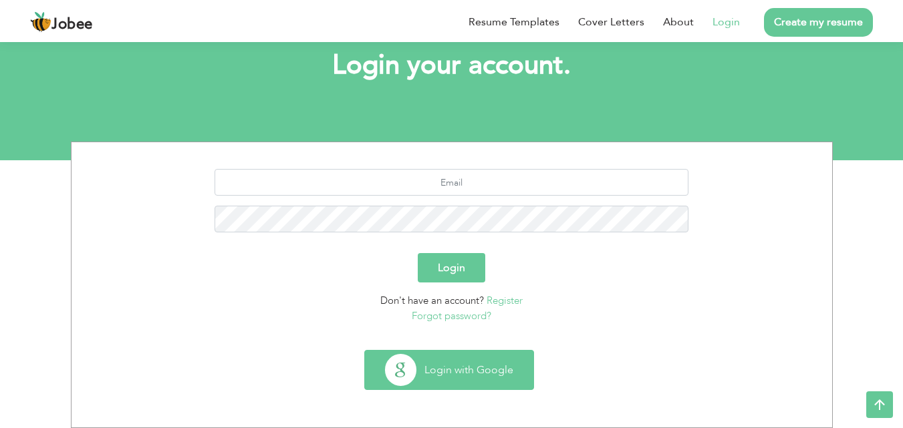
click at [429, 376] on button "Login with Google" at bounding box center [449, 370] width 168 height 39
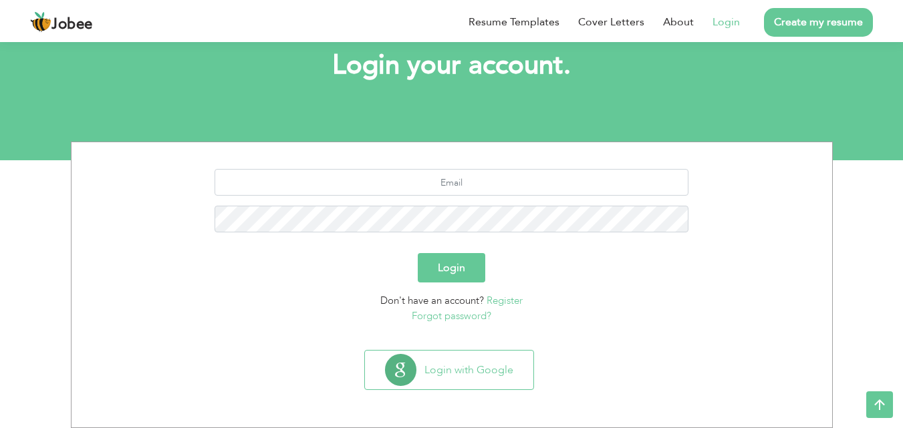
scroll to position [79, 0]
click at [460, 178] on input "text" at bounding box center [451, 182] width 474 height 27
type input "[EMAIL_ADDRESS][DOMAIN_NAME]"
click at [451, 265] on button "Login" at bounding box center [451, 267] width 67 height 29
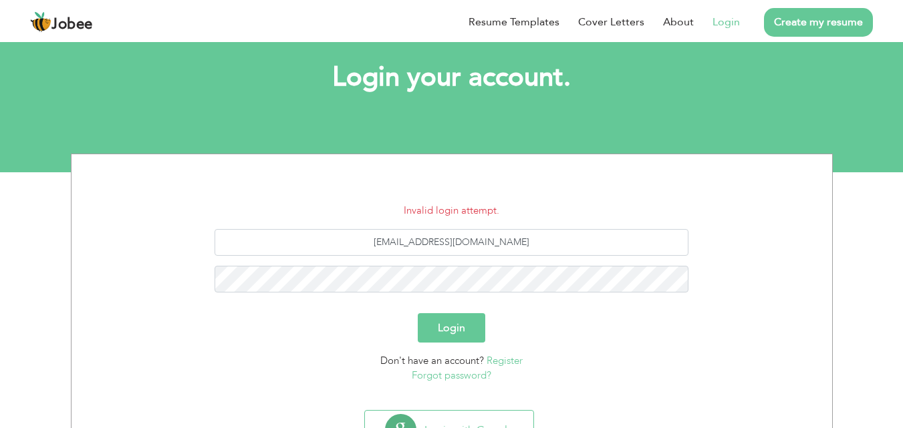
scroll to position [127, 0]
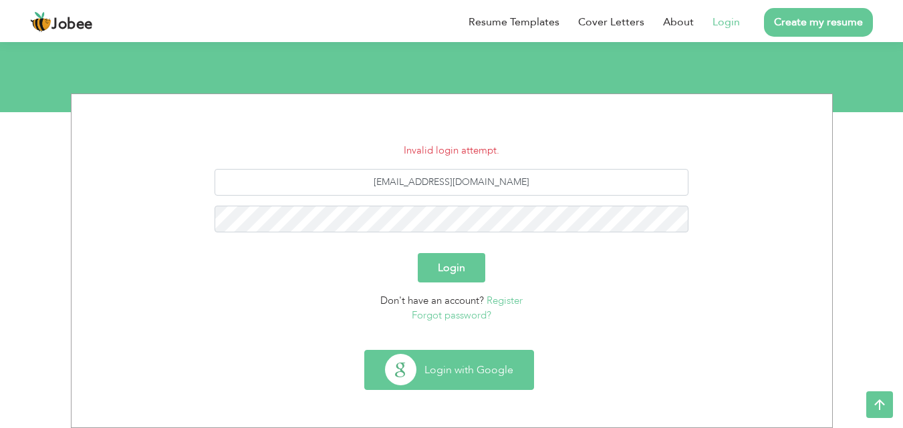
click at [446, 363] on button "Login with Google" at bounding box center [449, 370] width 168 height 39
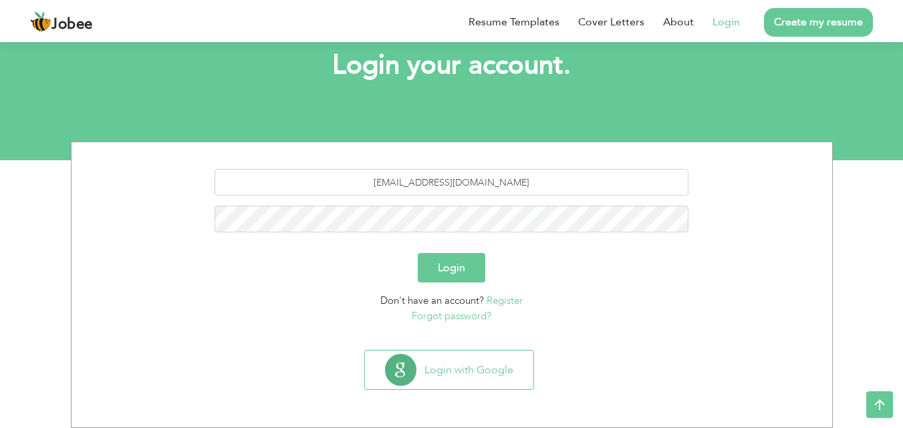
scroll to position [79, 0]
click at [496, 301] on link "Register" at bounding box center [504, 300] width 36 height 13
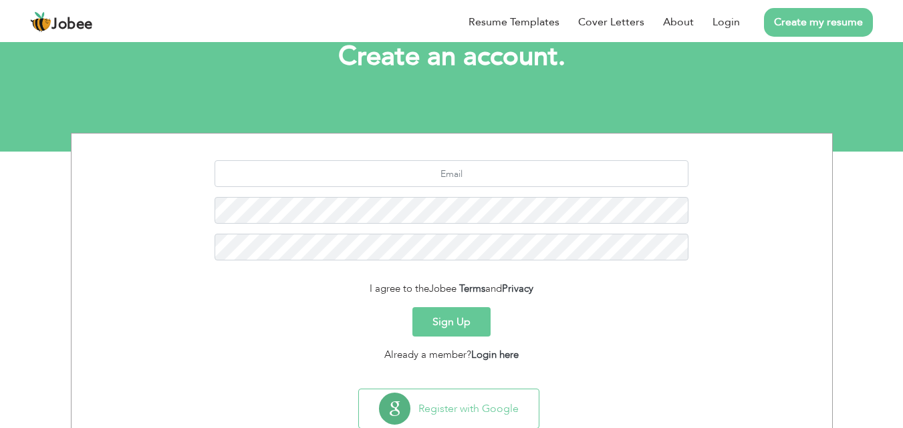
scroll to position [107, 0]
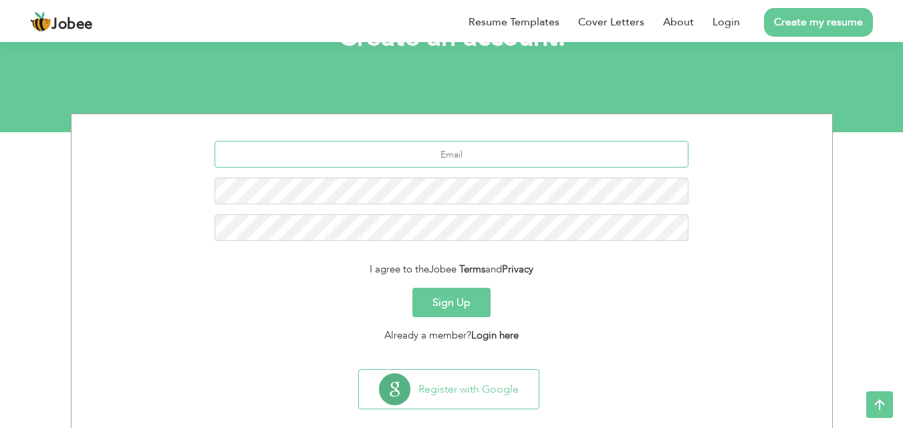
click at [487, 152] on input "text" at bounding box center [451, 154] width 474 height 27
click at [430, 165] on input "text" at bounding box center [451, 154] width 474 height 27
click at [444, 156] on input "text" at bounding box center [451, 154] width 474 height 27
click at [407, 146] on input "text" at bounding box center [451, 154] width 474 height 27
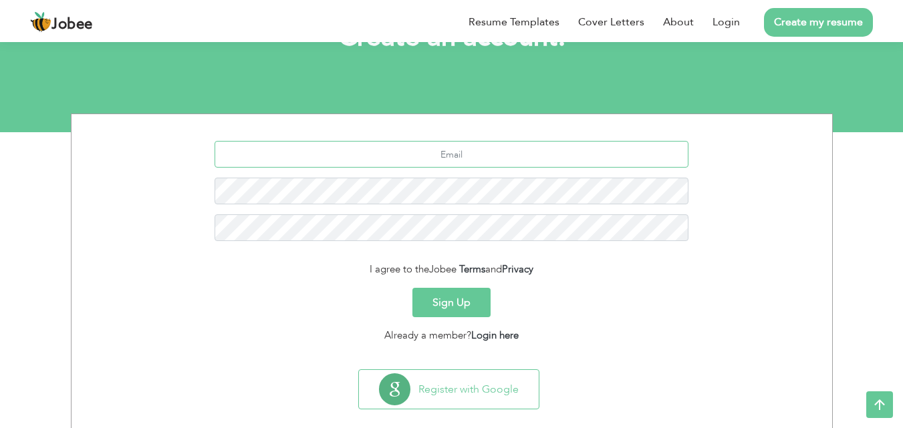
click at [407, 145] on input "text" at bounding box center [451, 154] width 474 height 27
click at [646, 285] on form "I agree to the Jobee Terms and Privacy Sign Up Already a member? Login here" at bounding box center [451, 242] width 740 height 202
click at [553, 154] on input "text" at bounding box center [451, 154] width 474 height 27
type input "i"
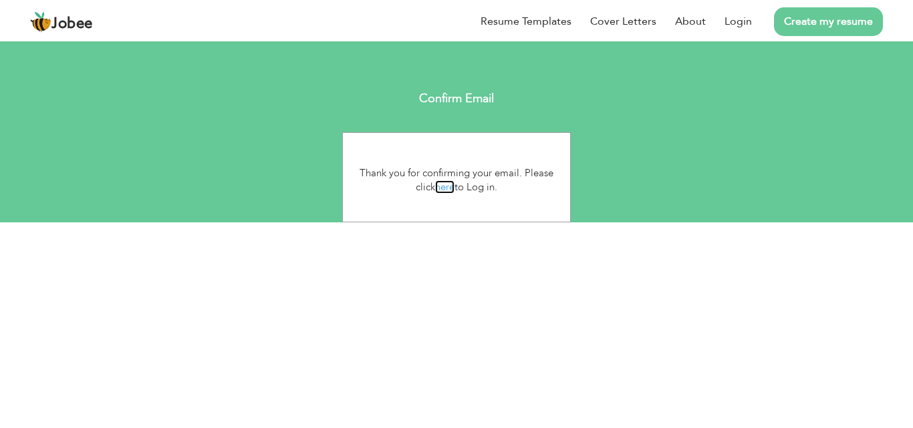
click at [446, 187] on link "here" at bounding box center [444, 186] width 19 height 13
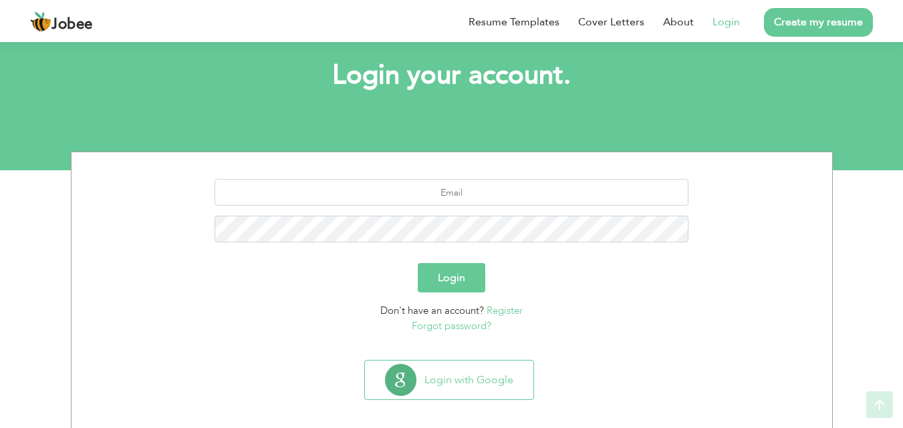
scroll to position [79, 0]
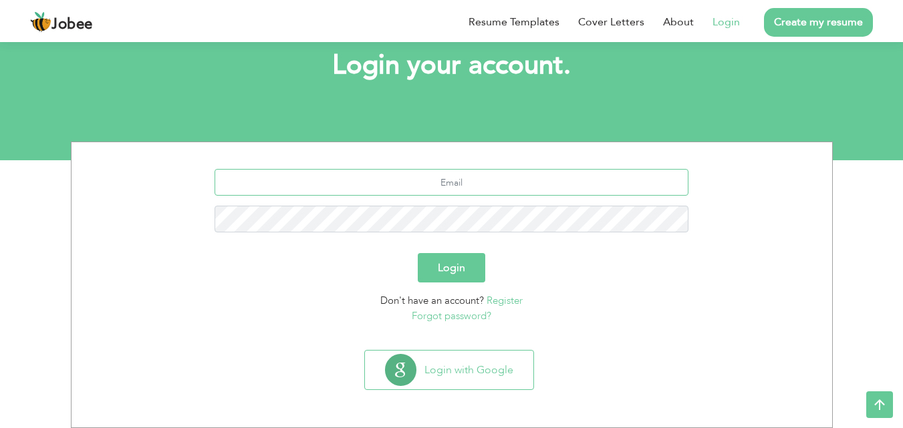
click at [446, 187] on input "text" at bounding box center [451, 182] width 474 height 27
type input "iydyklmalik@gmail.com"
click at [442, 264] on button "Login" at bounding box center [451, 267] width 67 height 29
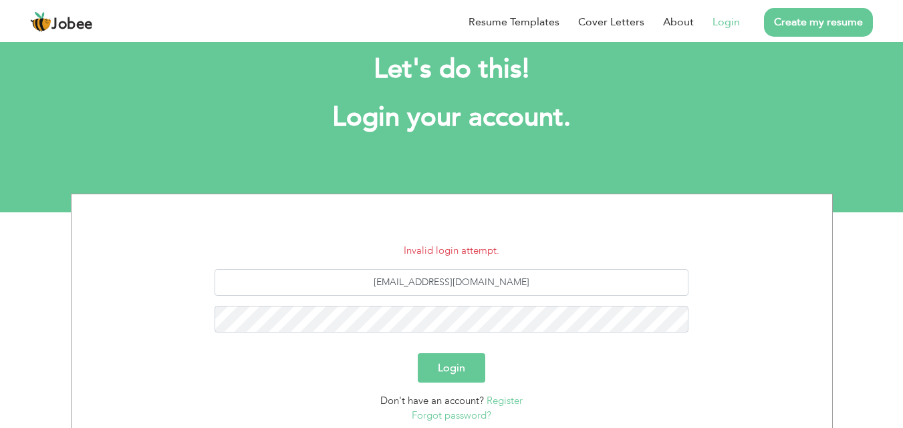
scroll to position [127, 0]
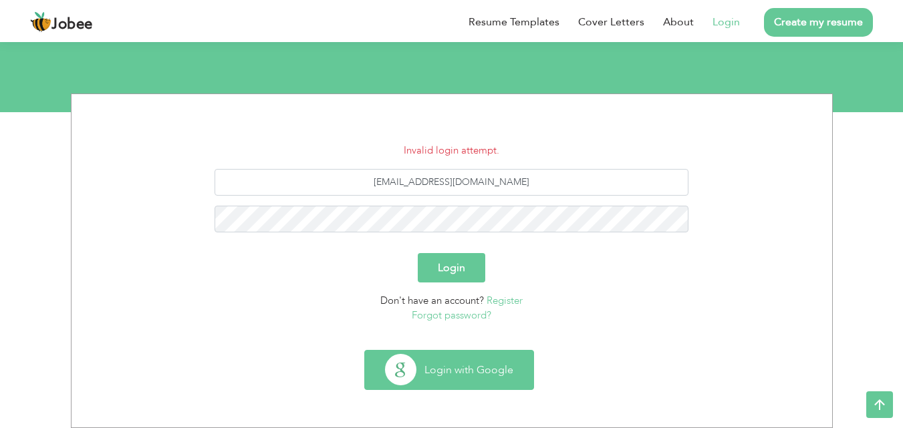
click at [446, 373] on button "Login with Google" at bounding box center [449, 370] width 168 height 39
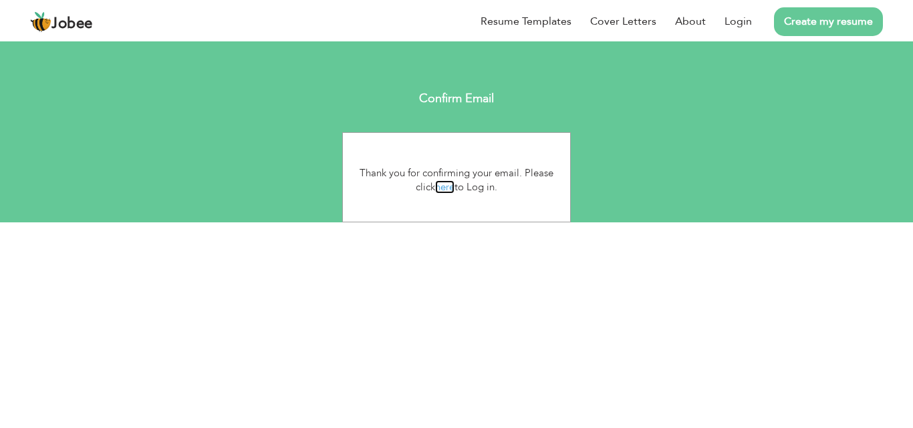
click at [446, 189] on link "here" at bounding box center [444, 186] width 19 height 13
